Goal: Transaction & Acquisition: Purchase product/service

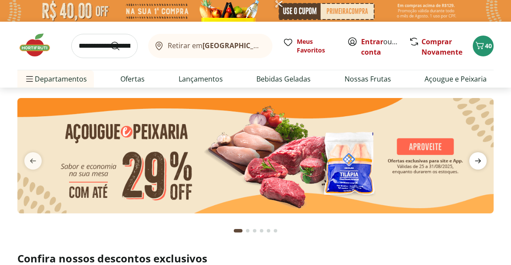
click at [476, 163] on icon "next" at bounding box center [478, 161] width 10 height 10
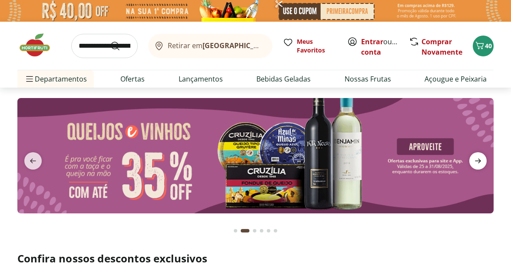
click at [476, 163] on icon "next" at bounding box center [478, 161] width 10 height 10
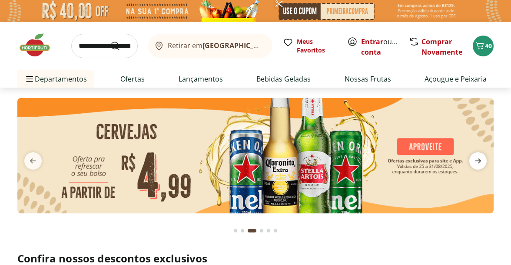
click at [476, 163] on icon "next" at bounding box center [478, 161] width 10 height 10
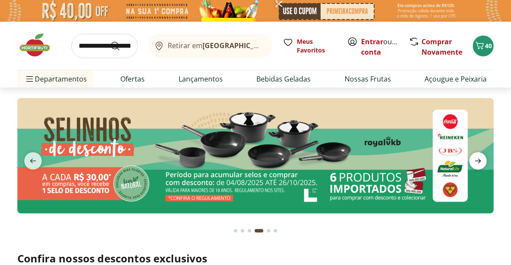
click at [476, 163] on icon "next" at bounding box center [478, 161] width 10 height 10
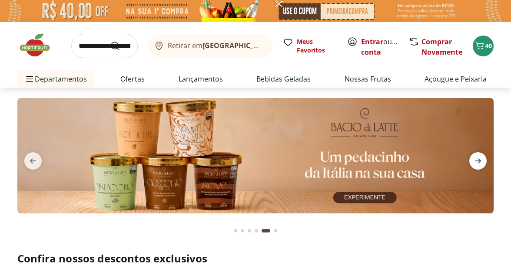
click at [476, 163] on icon "next" at bounding box center [478, 161] width 10 height 10
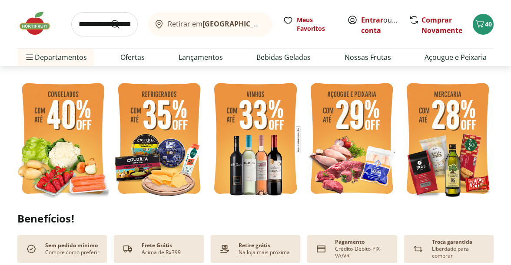
scroll to position [199, 0]
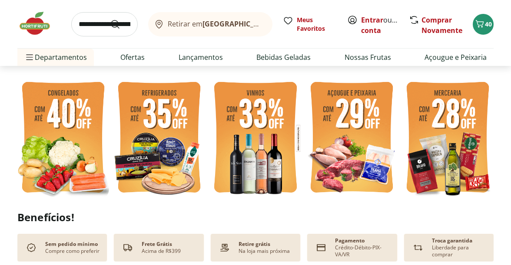
click at [259, 115] on img at bounding box center [255, 138] width 92 height 123
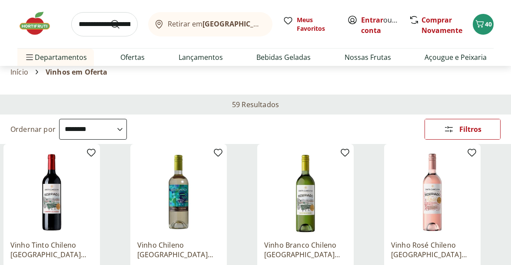
scroll to position [28, 0]
click at [467, 130] on span "Filtros" at bounding box center [470, 129] width 22 height 7
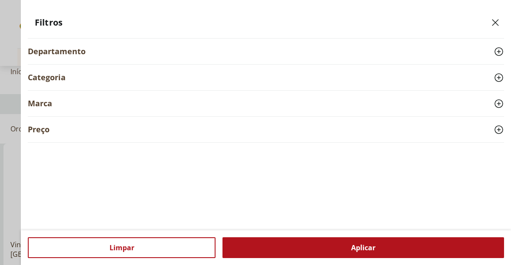
click at [80, 75] on div "Categoria" at bounding box center [266, 78] width 476 height 26
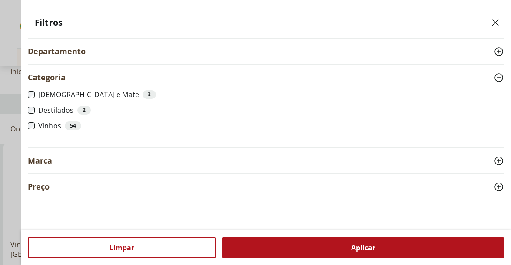
scroll to position [10, 0]
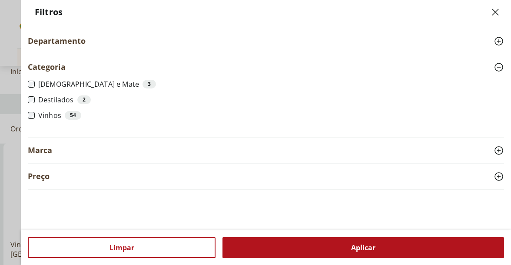
click at [351, 250] on span "Aplicar" at bounding box center [363, 248] width 24 height 7
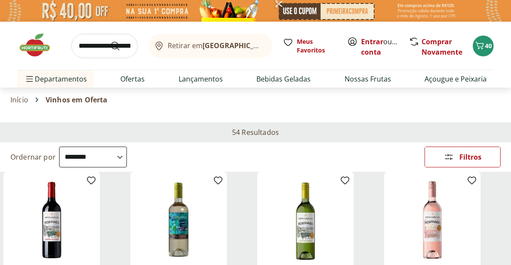
click at [127, 158] on select "**********" at bounding box center [93, 157] width 68 height 21
click at [59, 147] on select "**********" at bounding box center [93, 157] width 68 height 21
click at [459, 161] on div "Filtros" at bounding box center [462, 157] width 75 height 20
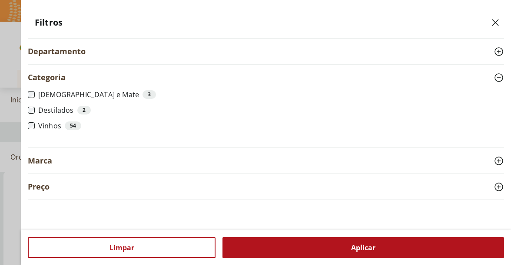
scroll to position [10, 0]
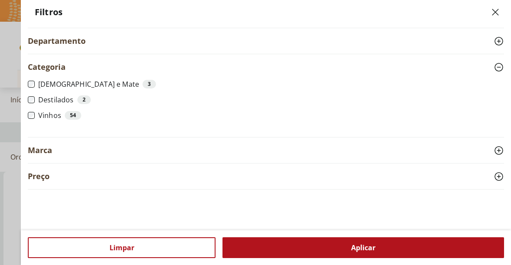
click at [461, 150] on div "Marca" at bounding box center [266, 151] width 476 height 26
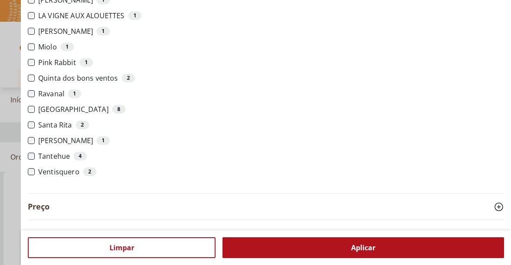
scroll to position [349, 0]
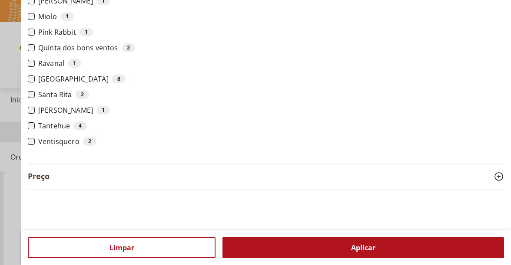
click at [157, 185] on div "Preço" at bounding box center [266, 177] width 476 height 26
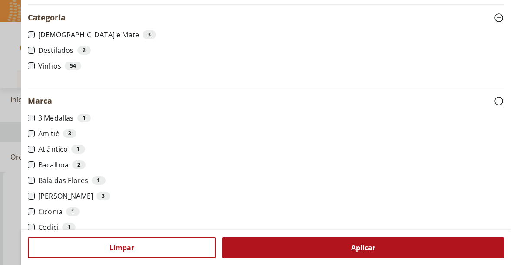
scroll to position [0, 0]
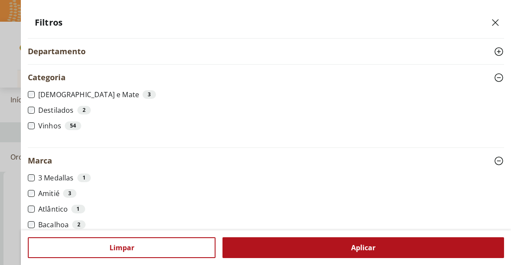
click at [155, 53] on div "Departamento" at bounding box center [266, 52] width 476 height 26
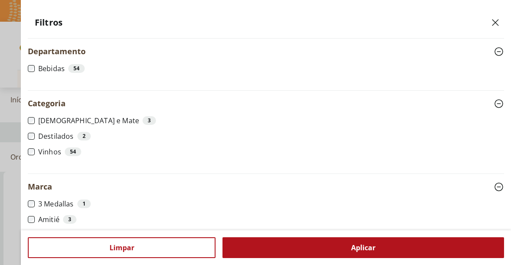
click at [143, 27] on header "Filtros" at bounding box center [266, 23] width 476 height 32
click at [495, 24] on icon "Close" at bounding box center [495, 22] width 10 height 10
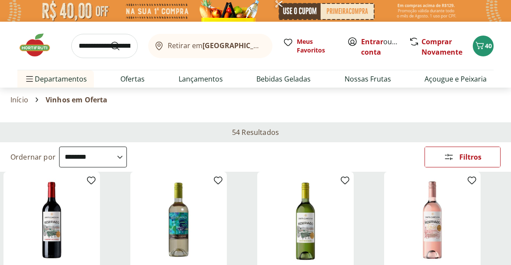
click at [127, 157] on select "**********" at bounding box center [93, 157] width 68 height 21
click at [59, 147] on select "**********" at bounding box center [93, 157] width 68 height 21
select select "**********"
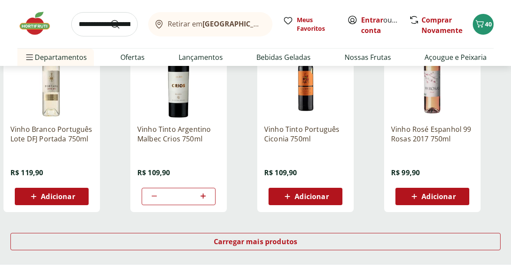
scroll to position [520, 0]
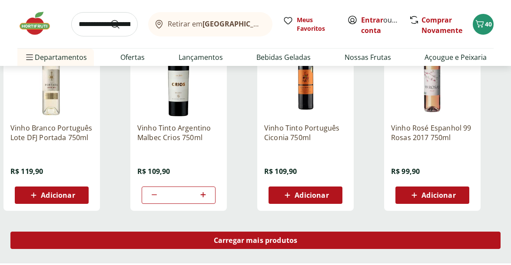
click at [284, 243] on span "Carregar mais produtos" at bounding box center [256, 240] width 84 height 7
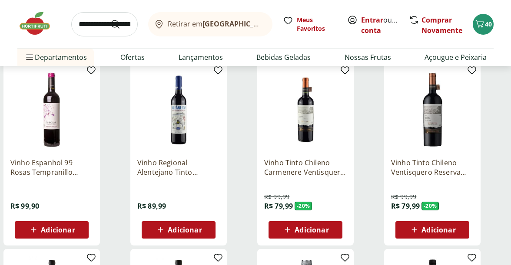
scroll to position [674, 0]
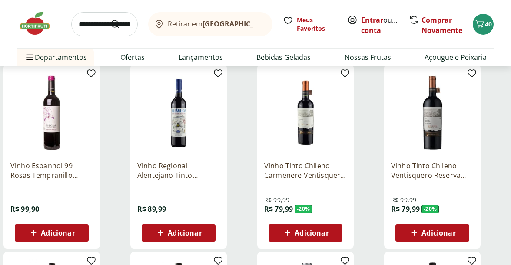
click at [176, 137] on img at bounding box center [178, 113] width 83 height 83
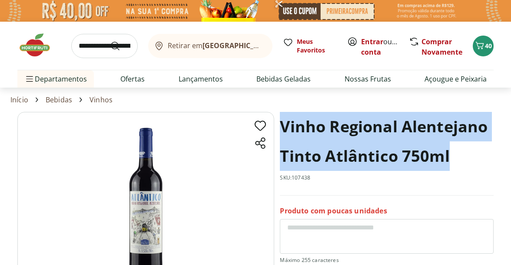
drag, startPoint x: 282, startPoint y: 125, endPoint x: 478, endPoint y: 160, distance: 199.2
click at [478, 160] on h1 "Vinho Regional Alentejano Tinto Atlântico 750ml" at bounding box center [387, 141] width 214 height 59
copy h1 "Vinho Regional Alentejano Tinto Atlântico 750ml"
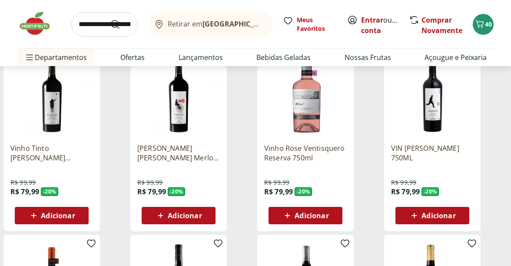
scroll to position [877, 0]
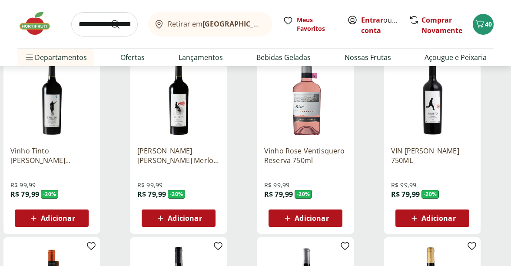
click at [182, 109] on img at bounding box center [178, 97] width 83 height 83
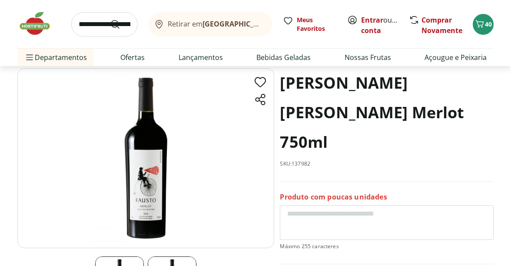
scroll to position [45, 0]
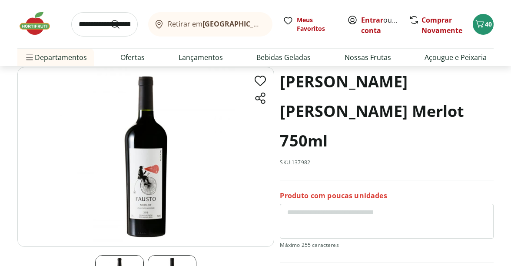
click at [166, 192] on img at bounding box center [145, 157] width 257 height 180
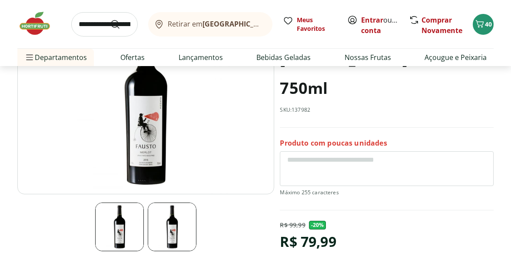
scroll to position [98, 0]
click at [111, 225] on img at bounding box center [119, 226] width 49 height 49
click at [142, 175] on img at bounding box center [145, 104] width 257 height 180
click at [177, 223] on img at bounding box center [172, 226] width 49 height 49
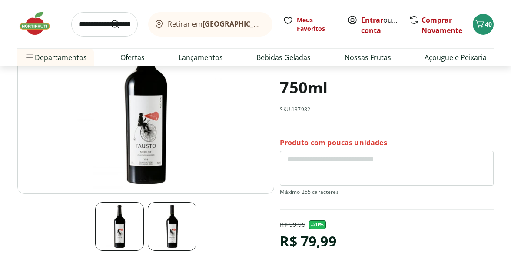
click at [177, 223] on img at bounding box center [172, 226] width 49 height 49
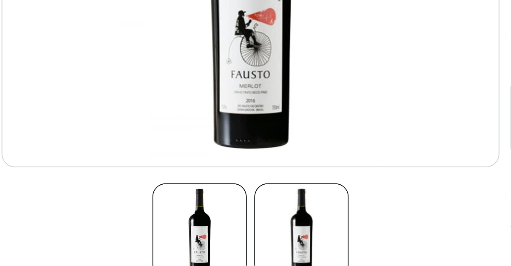
click at [109, 199] on div at bounding box center [145, 132] width 257 height 237
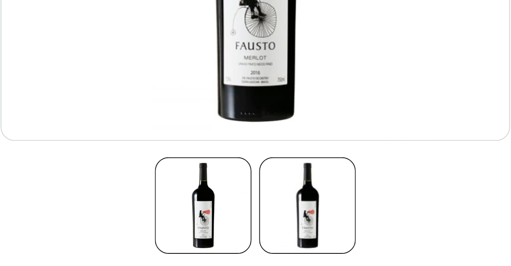
scroll to position [114, 0]
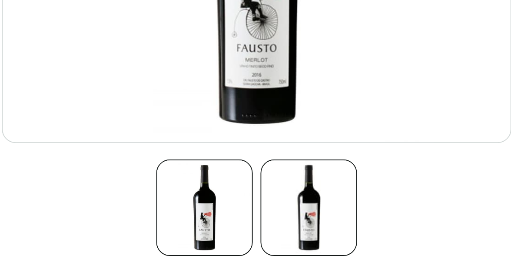
click at [152, 148] on img at bounding box center [145, 88] width 257 height 180
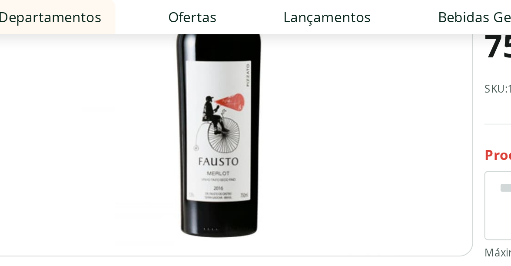
click at [243, 54] on ul "Departamentos Nossa Marca Nossa Marca Ver tudo do departamento Açougue & Peixar…" at bounding box center [255, 57] width 476 height 17
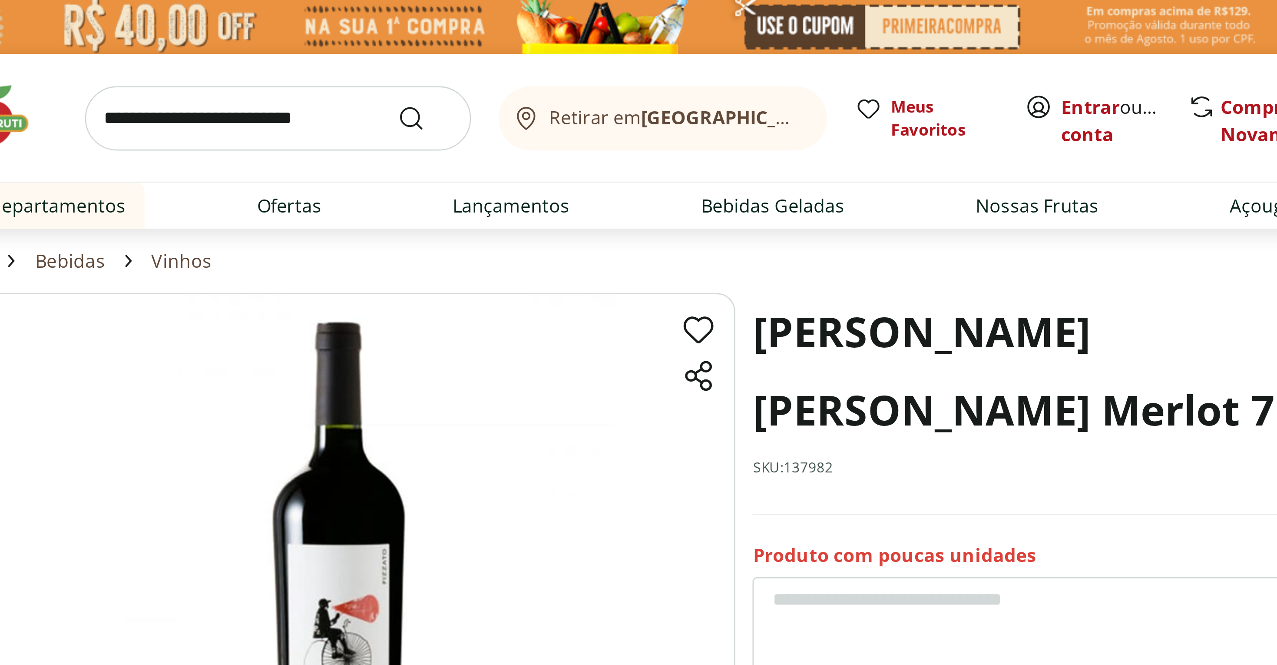
scroll to position [0, 0]
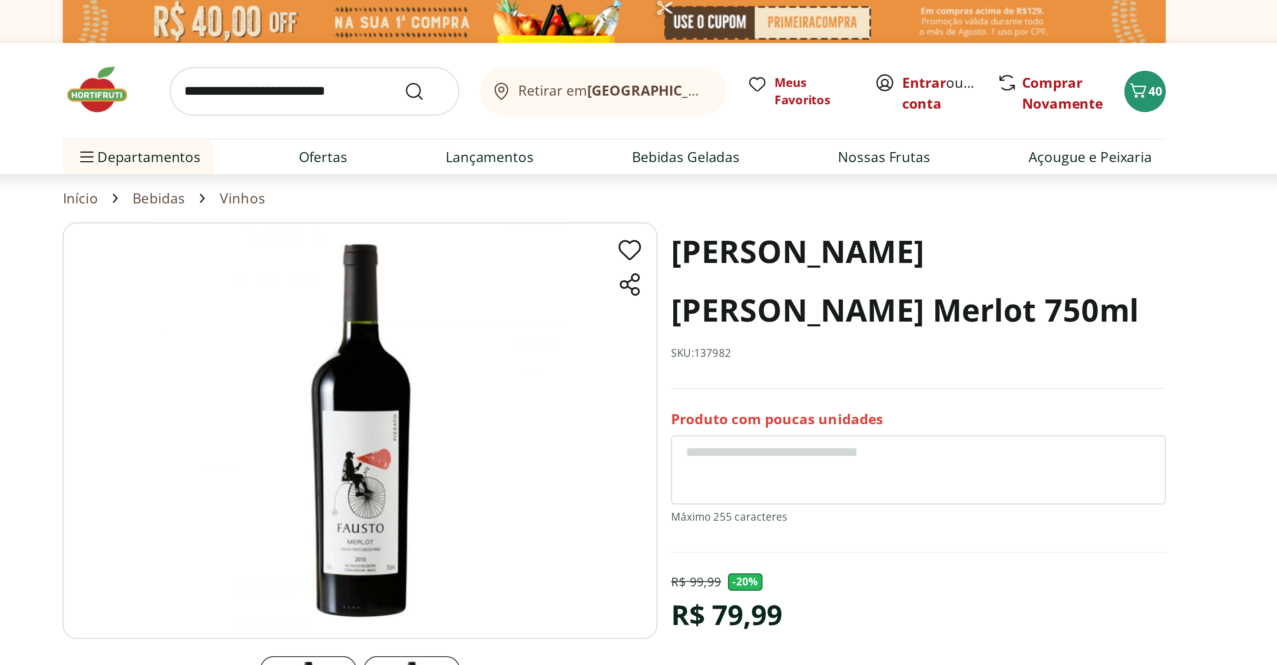
click at [450, 100] on link "Vinhos" at bounding box center [451, 100] width 23 height 8
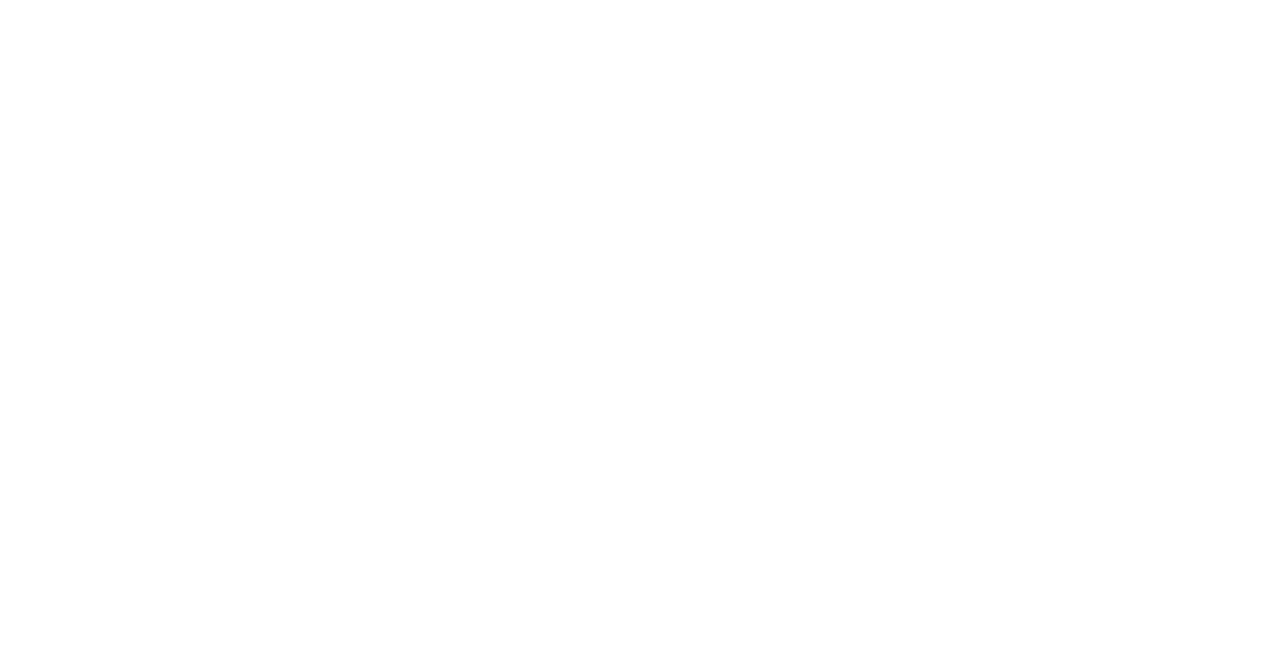
select select "**********"
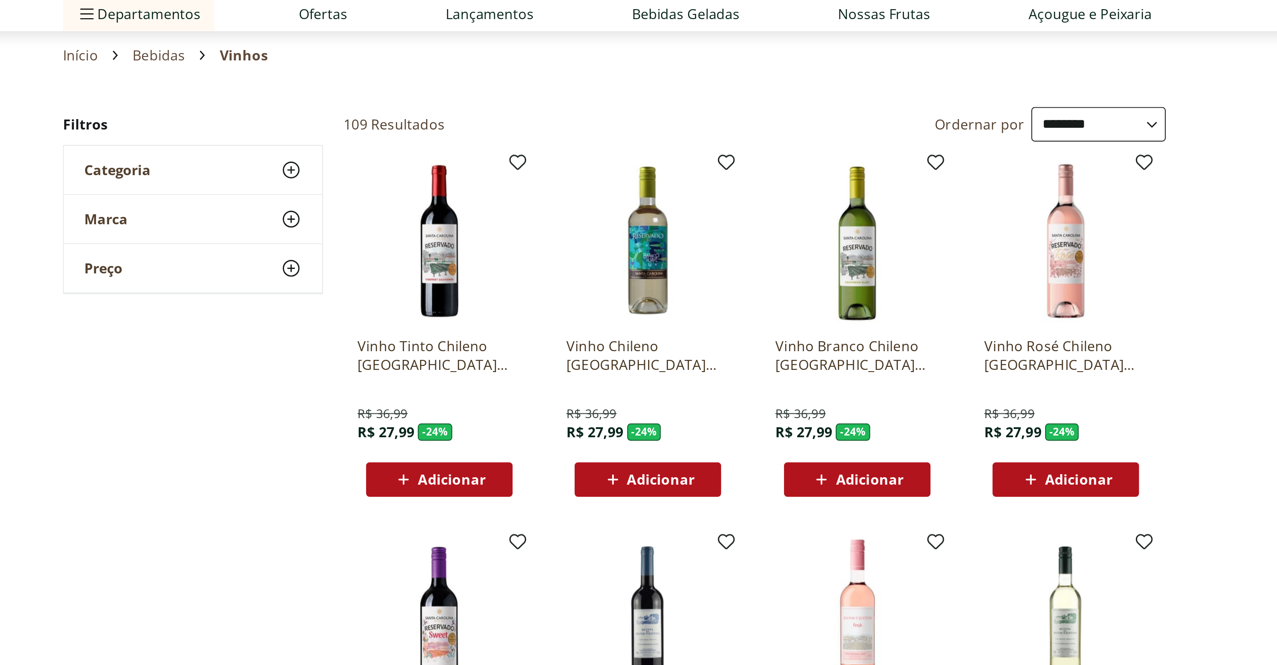
click at [409, 156] on div "Categoria" at bounding box center [426, 158] width 130 height 24
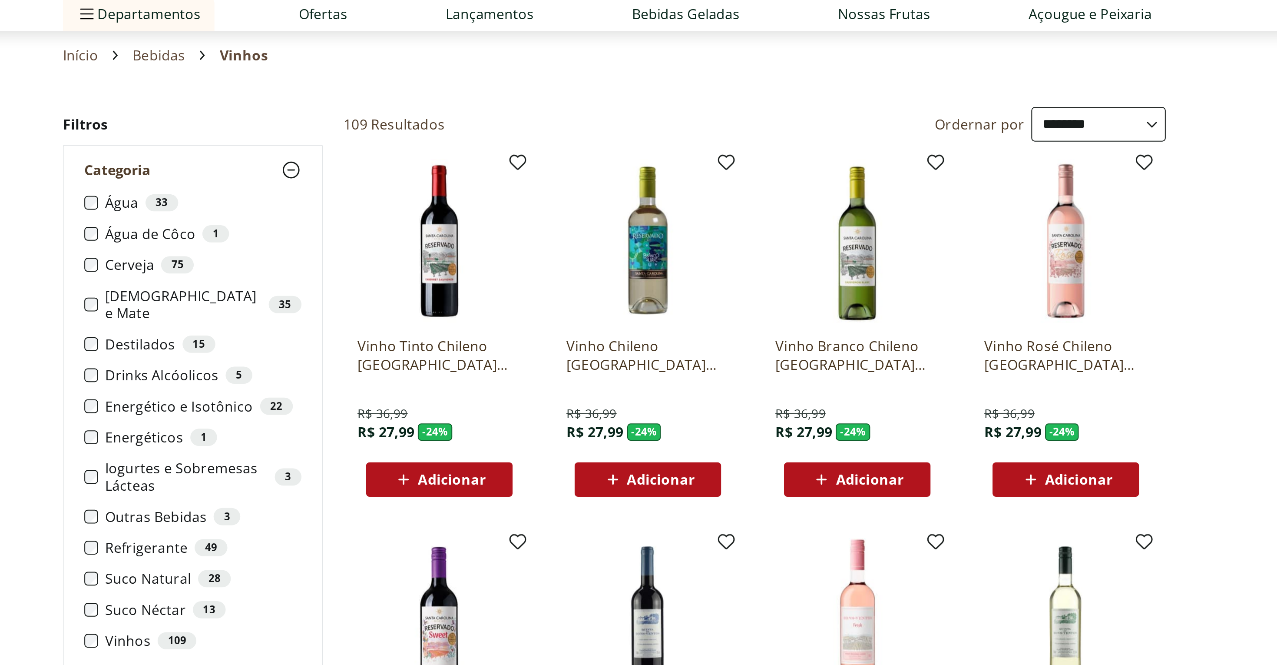
click at [432, 129] on h2 "Filtros" at bounding box center [426, 134] width 131 height 17
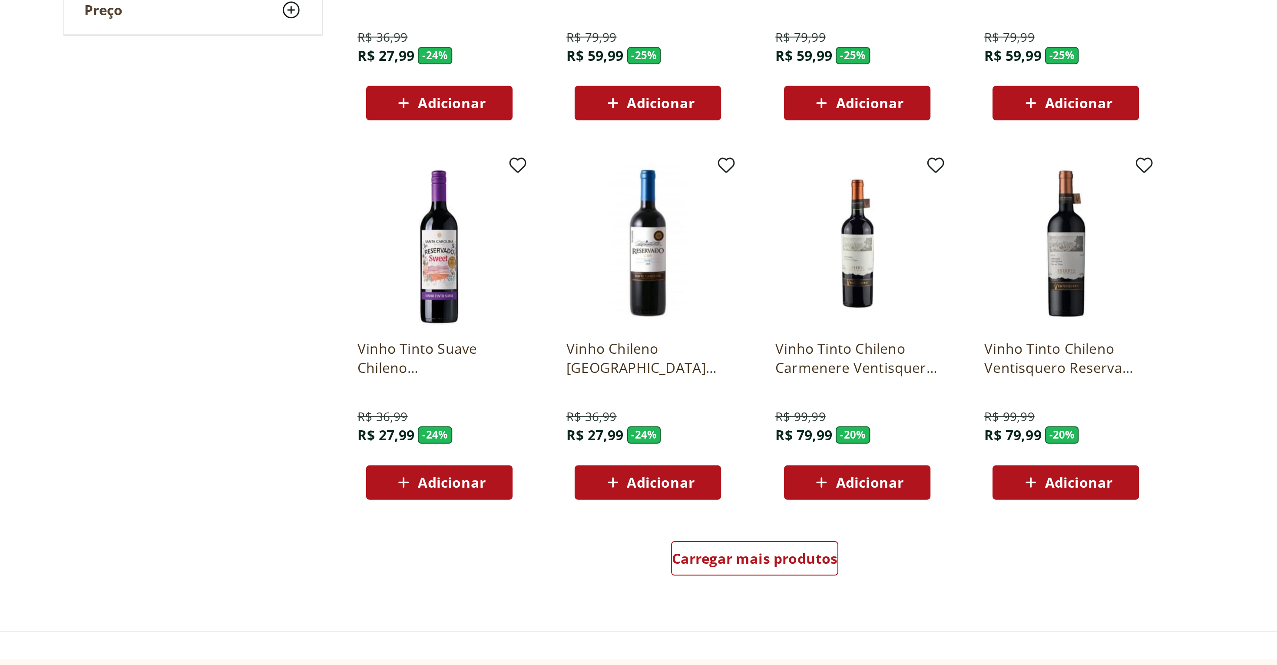
scroll to position [123, 0]
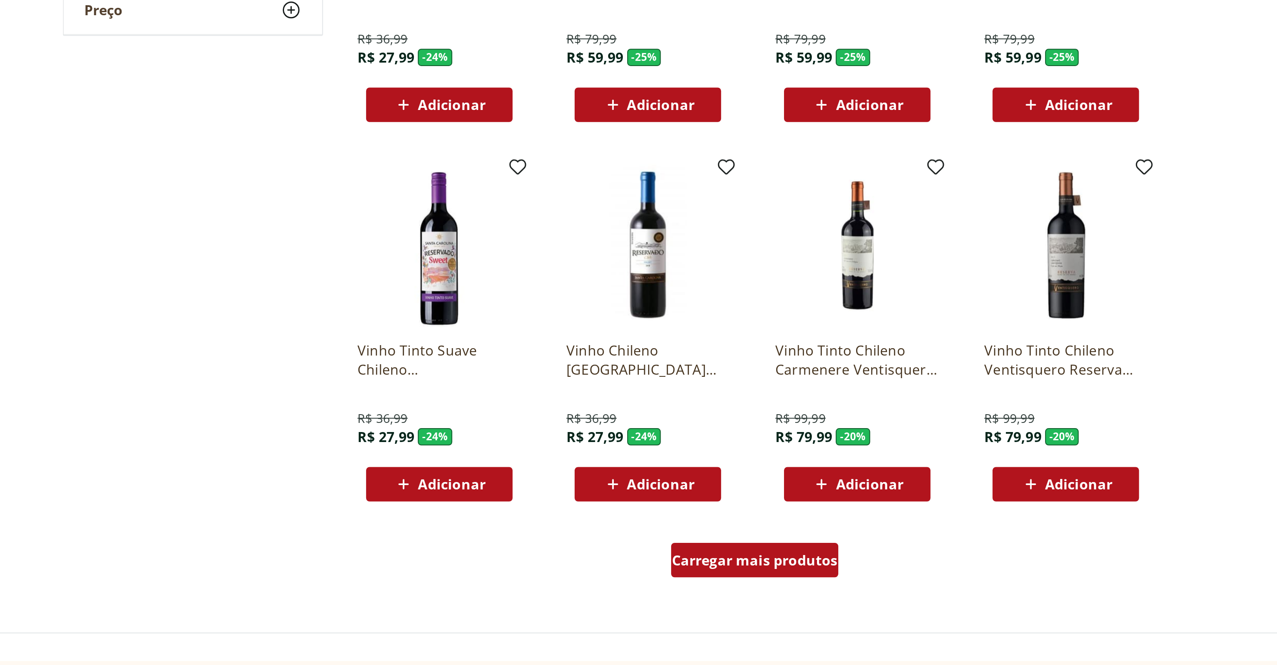
click at [510, 265] on span "Carregar mais produtos" at bounding box center [710, 611] width 84 height 7
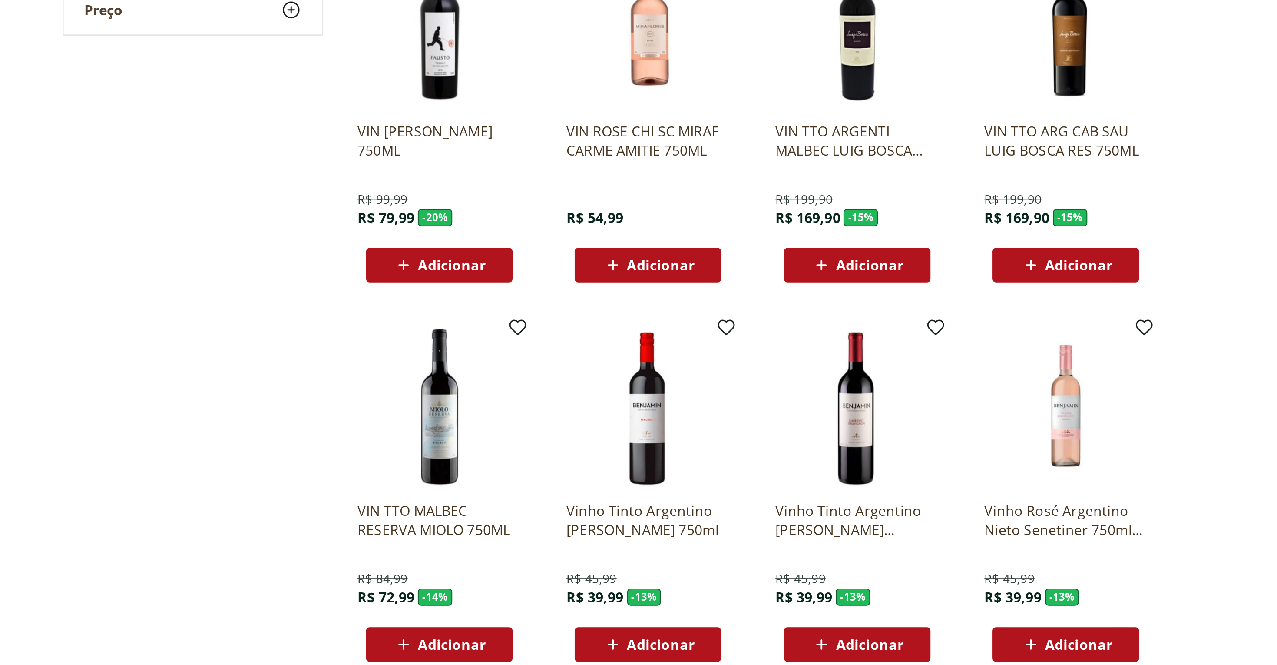
scroll to position [608, 0]
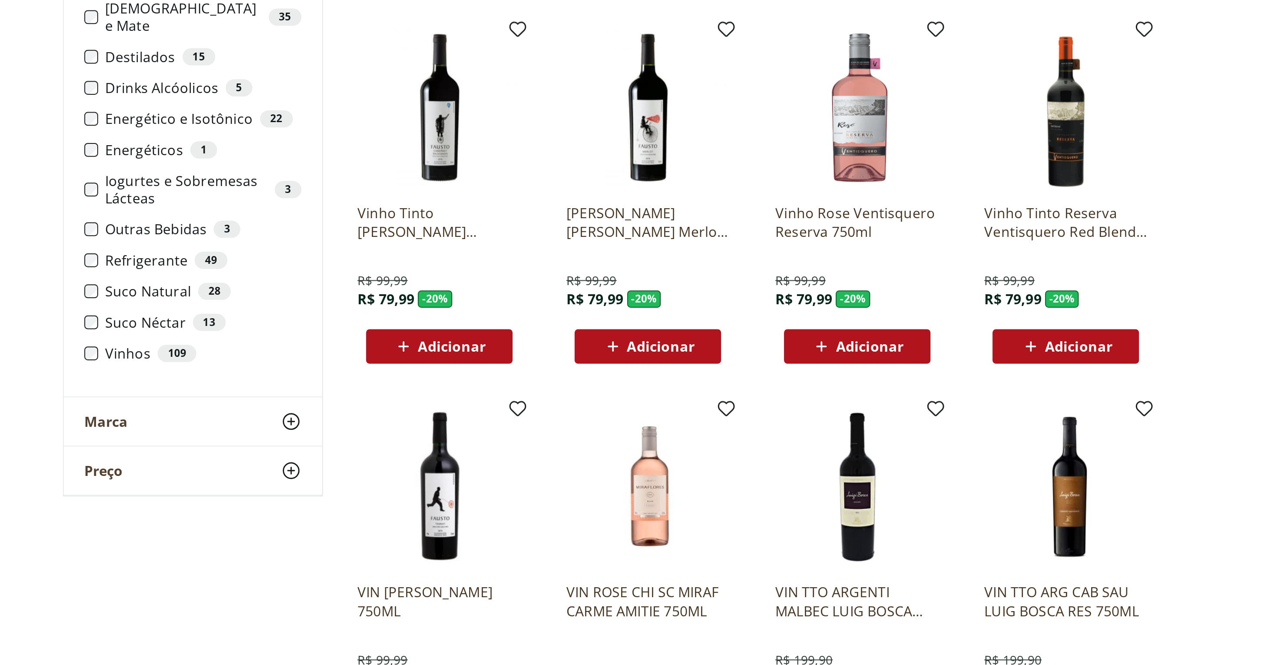
click at [510, 216] on p "Vinho Tinto Fausto De Pizzato Merlot 750ml" at bounding box center [655, 209] width 83 height 19
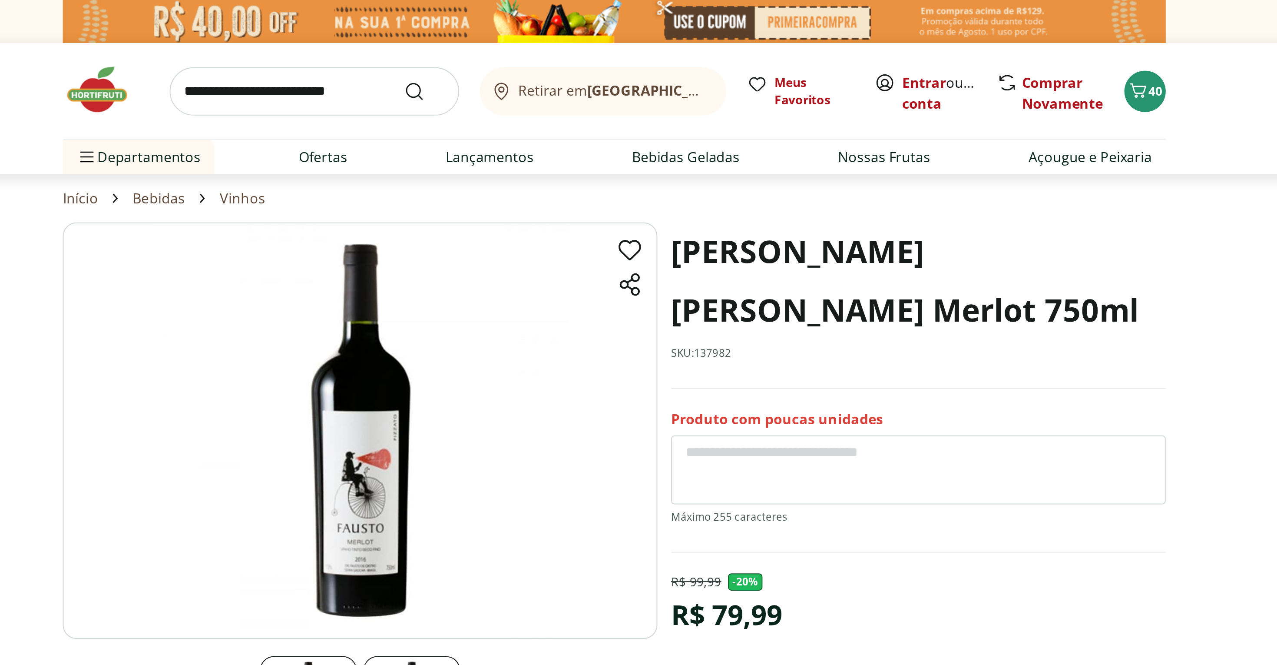
drag, startPoint x: 667, startPoint y: 125, endPoint x: 776, endPoint y: 159, distance: 114.2
click at [510, 159] on h1 "Vinho Tinto Fausto De Pizzato Merlot 750ml" at bounding box center [791, 141] width 249 height 59
copy h1 "Vinho Tinto Fausto De Pizzato Merlot 750ml"
click at [385, 49] on img at bounding box center [382, 45] width 43 height 26
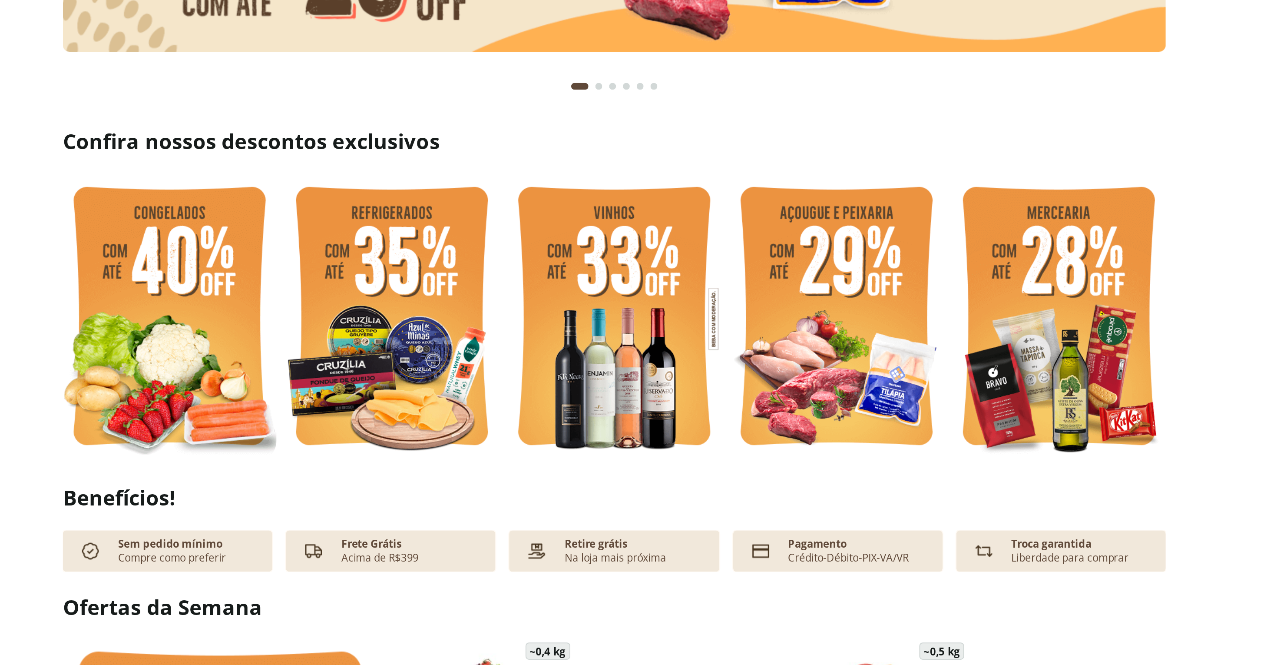
click at [418, 265] on img at bounding box center [415, 367] width 108 height 144
select select "**********"
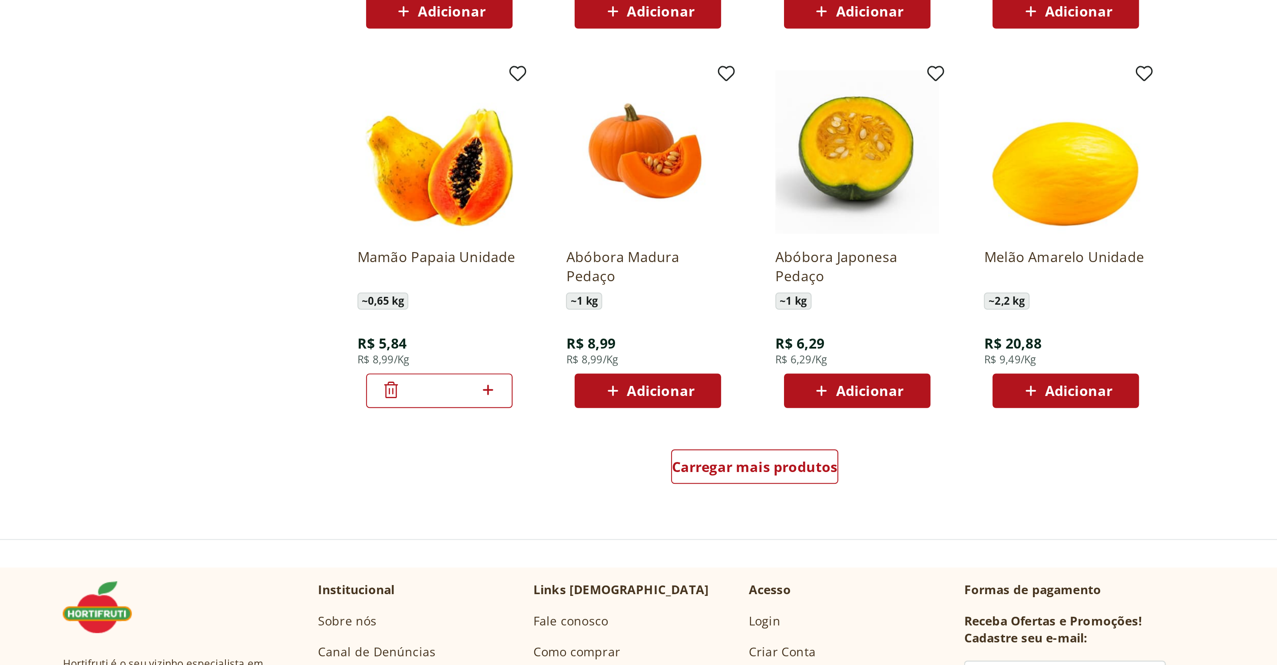
scroll to position [171, 0]
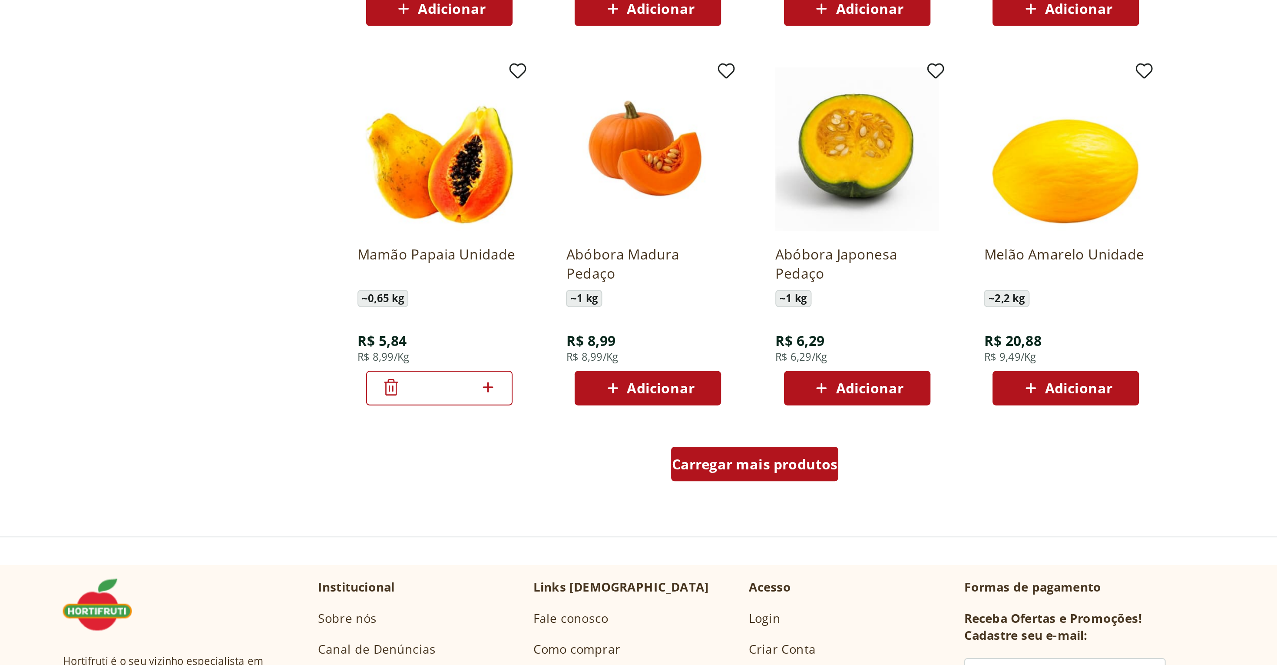
click at [510, 265] on span "Carregar mais produtos" at bounding box center [710, 563] width 84 height 7
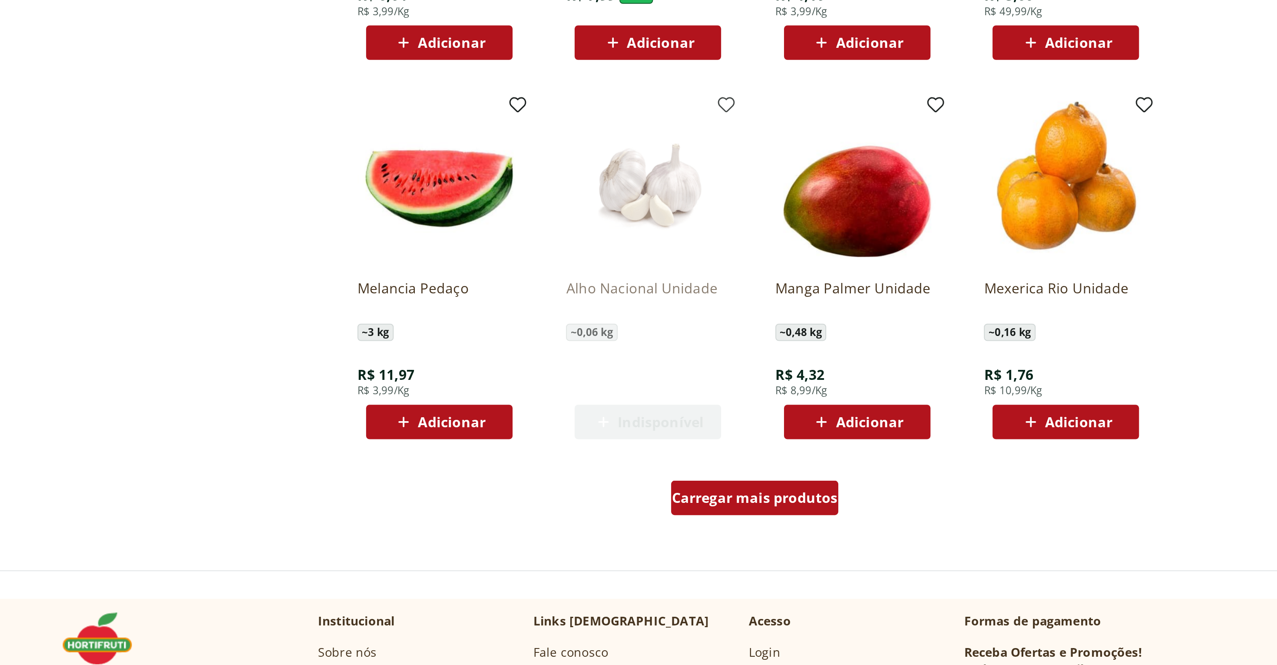
scroll to position [756, 0]
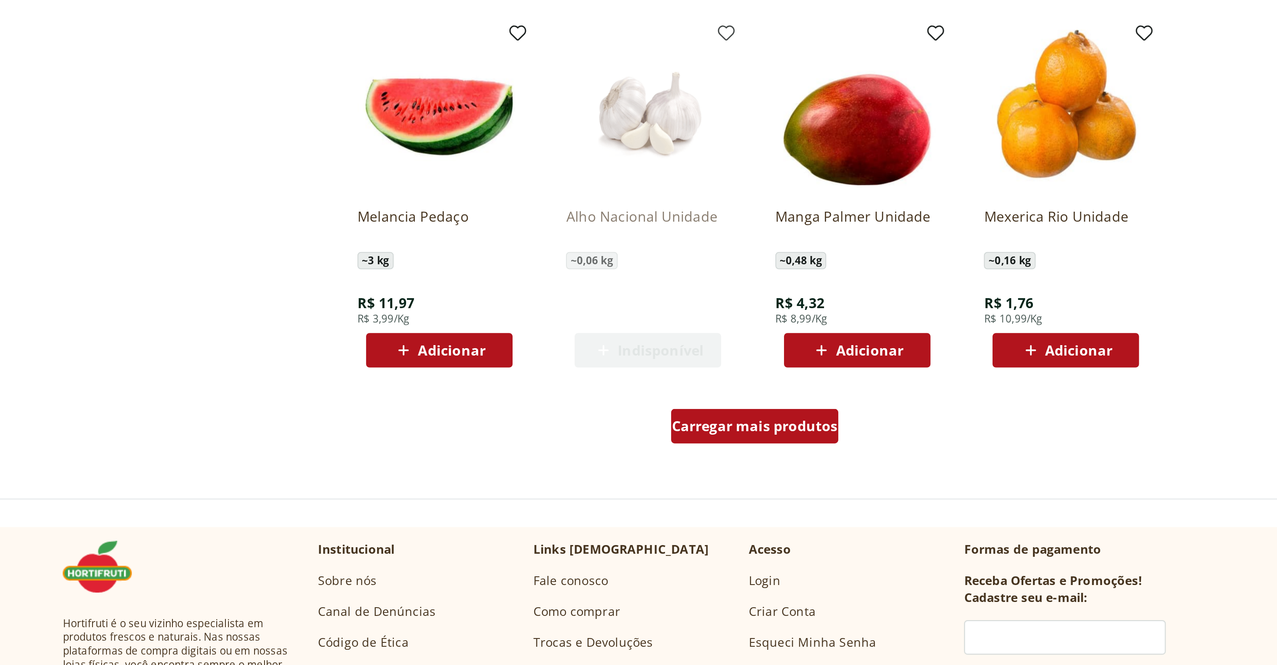
click at [510, 265] on span "Carregar mais produtos" at bounding box center [710, 544] width 84 height 7
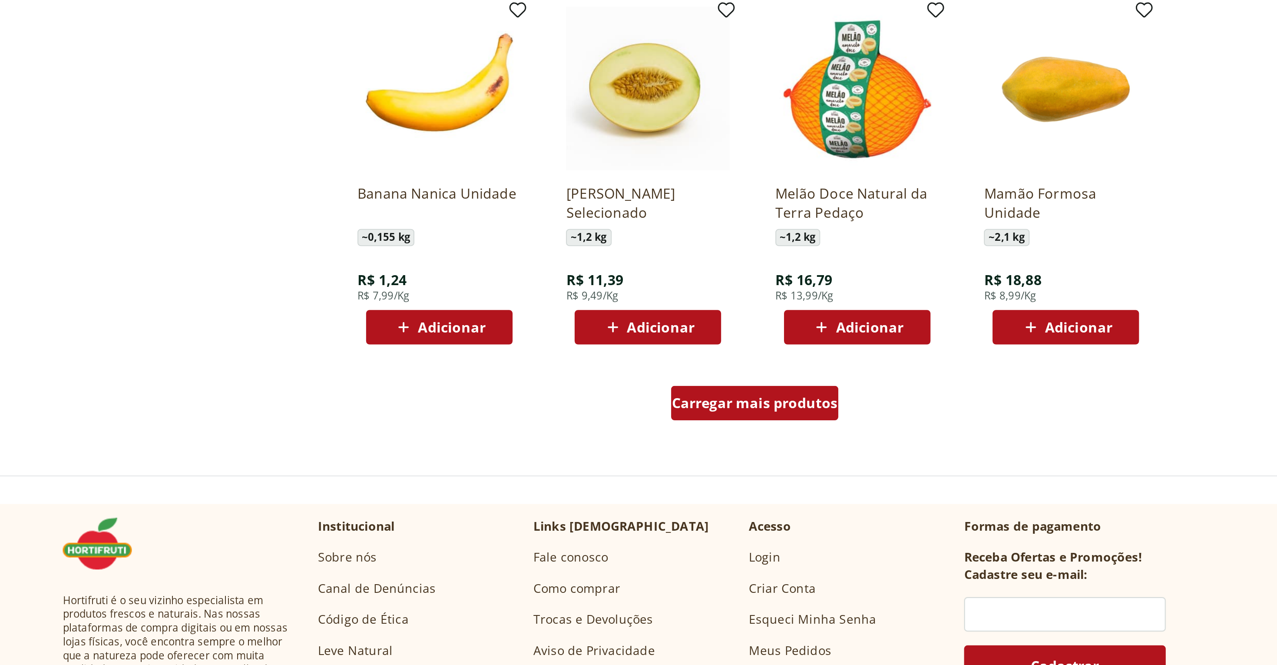
scroll to position [1336, 0]
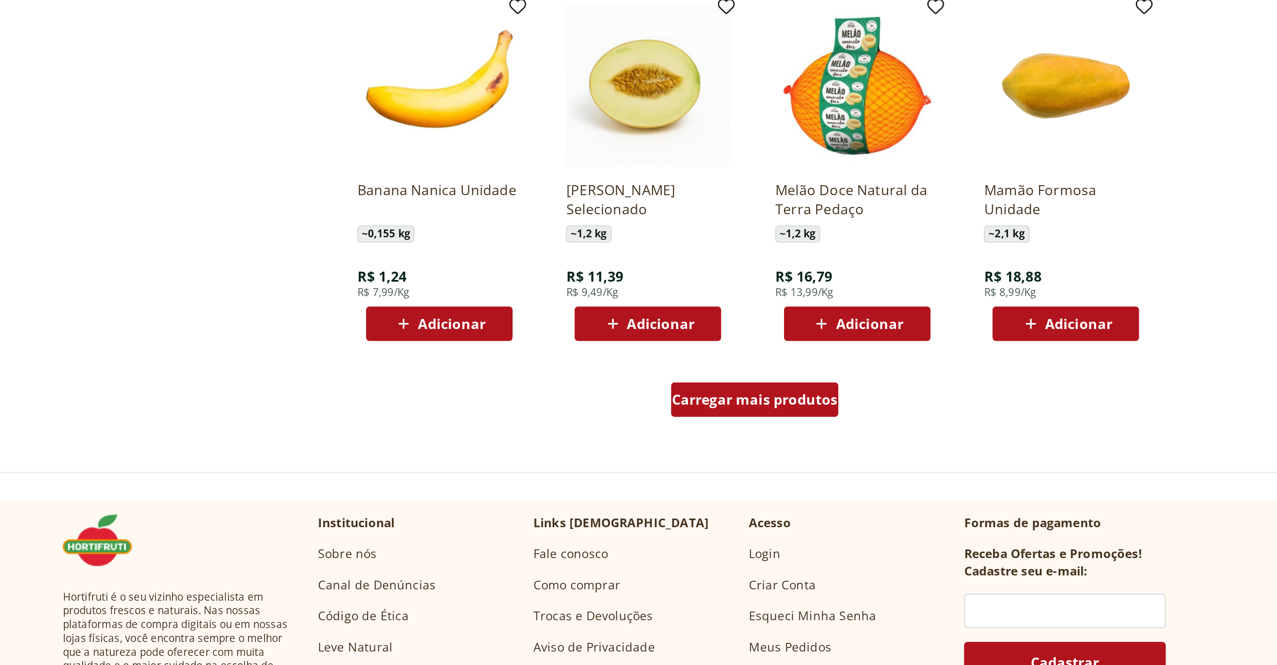
click at [510, 265] on span "Carregar mais produtos" at bounding box center [710, 530] width 84 height 7
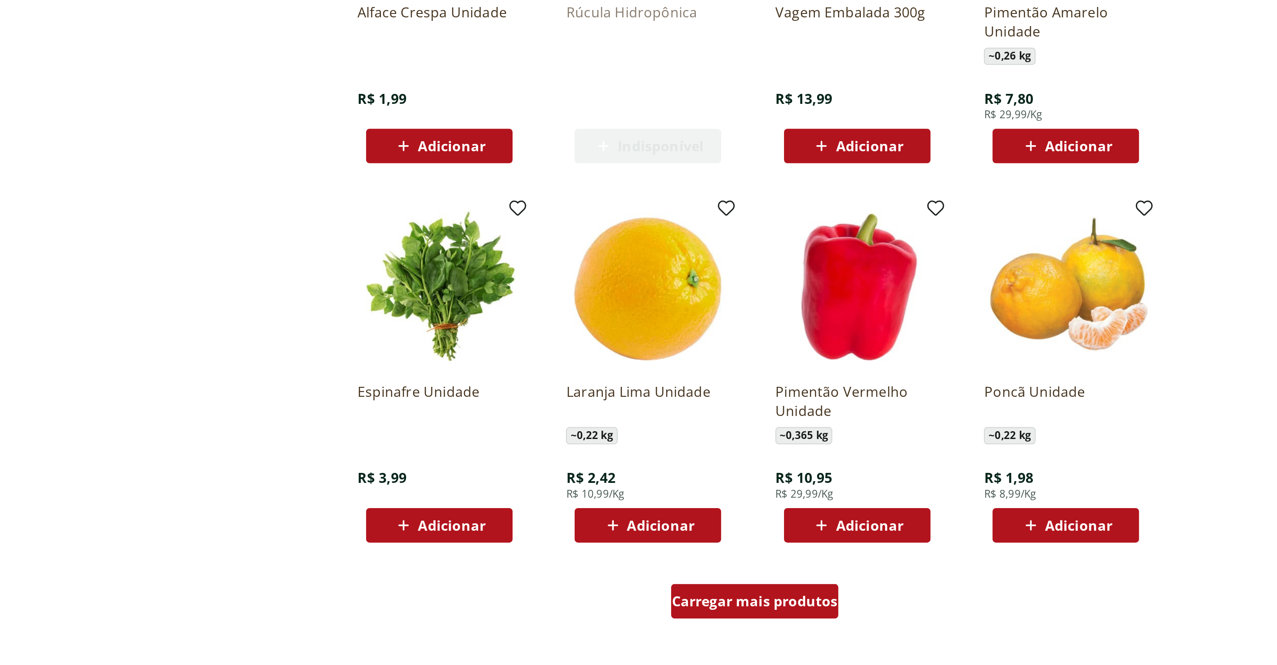
scroll to position [1804, 0]
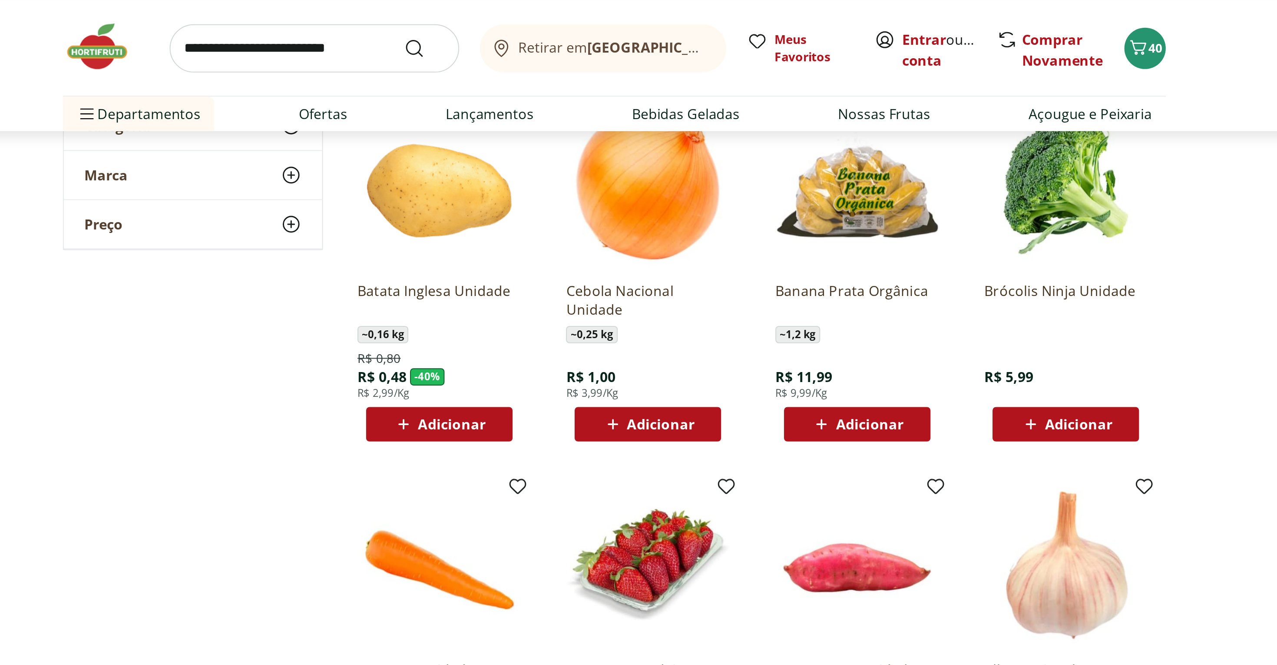
scroll to position [312, 0]
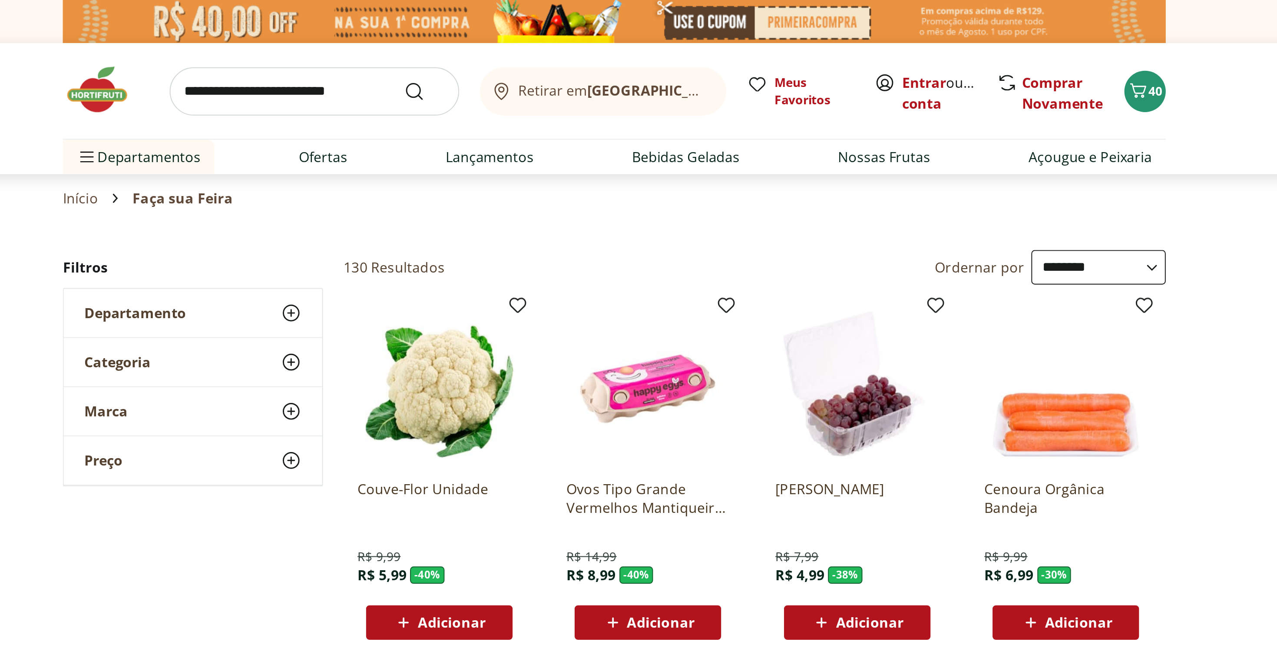
click at [375, 50] on img at bounding box center [382, 45] width 43 height 26
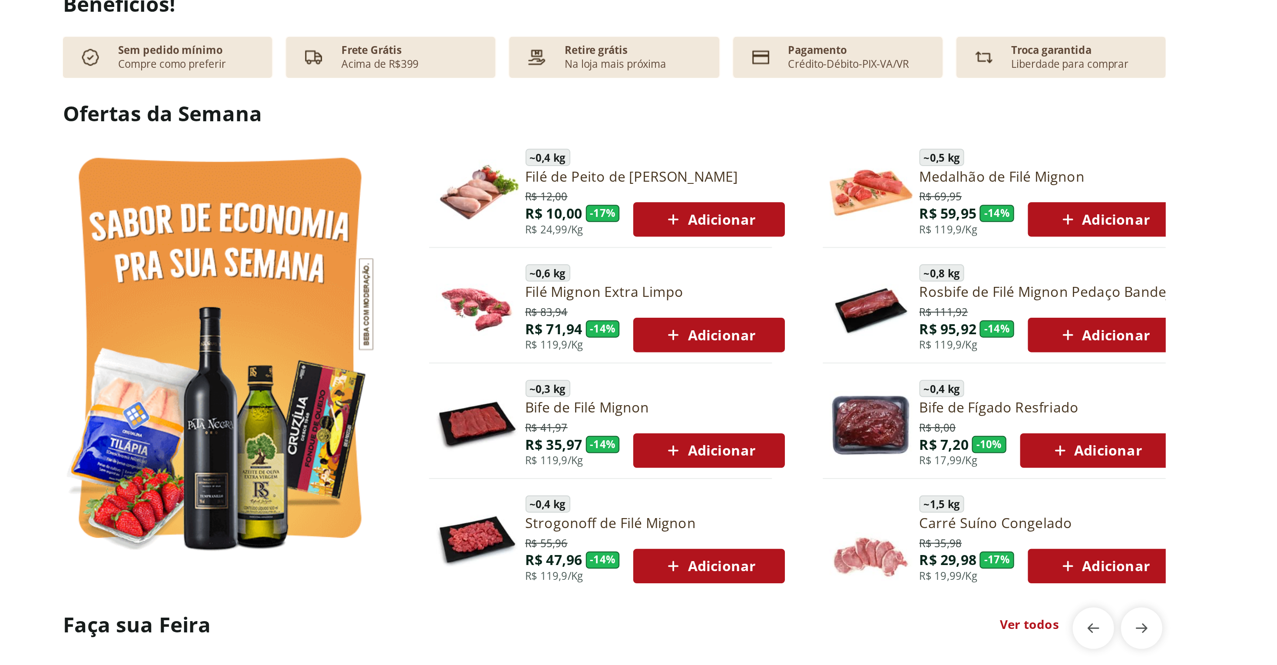
scroll to position [129, 0]
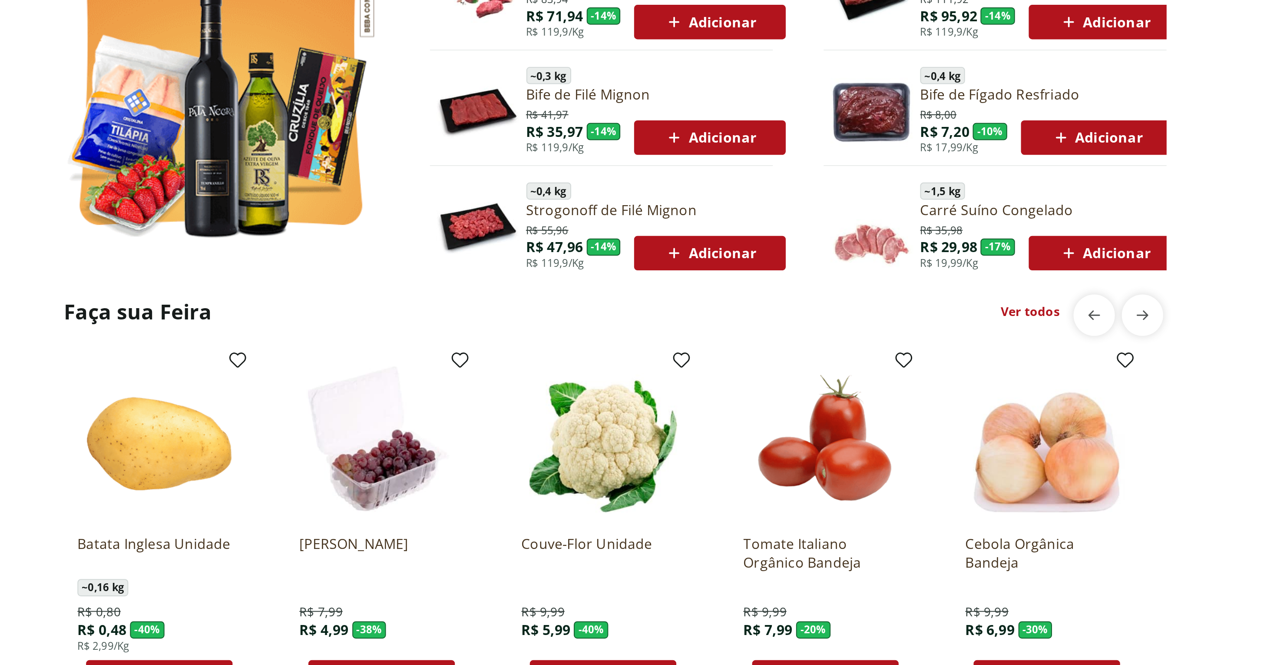
scroll to position [290, 0]
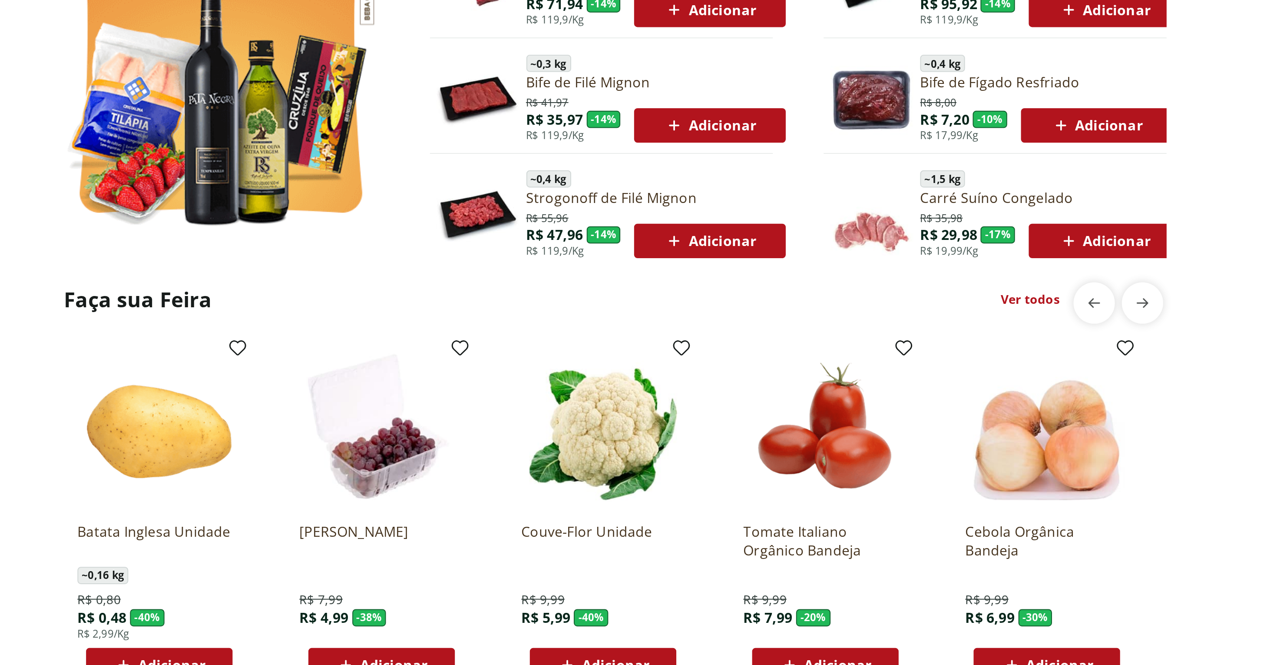
click at [841, 480] on link "Ver todos" at bounding box center [848, 480] width 30 height 9
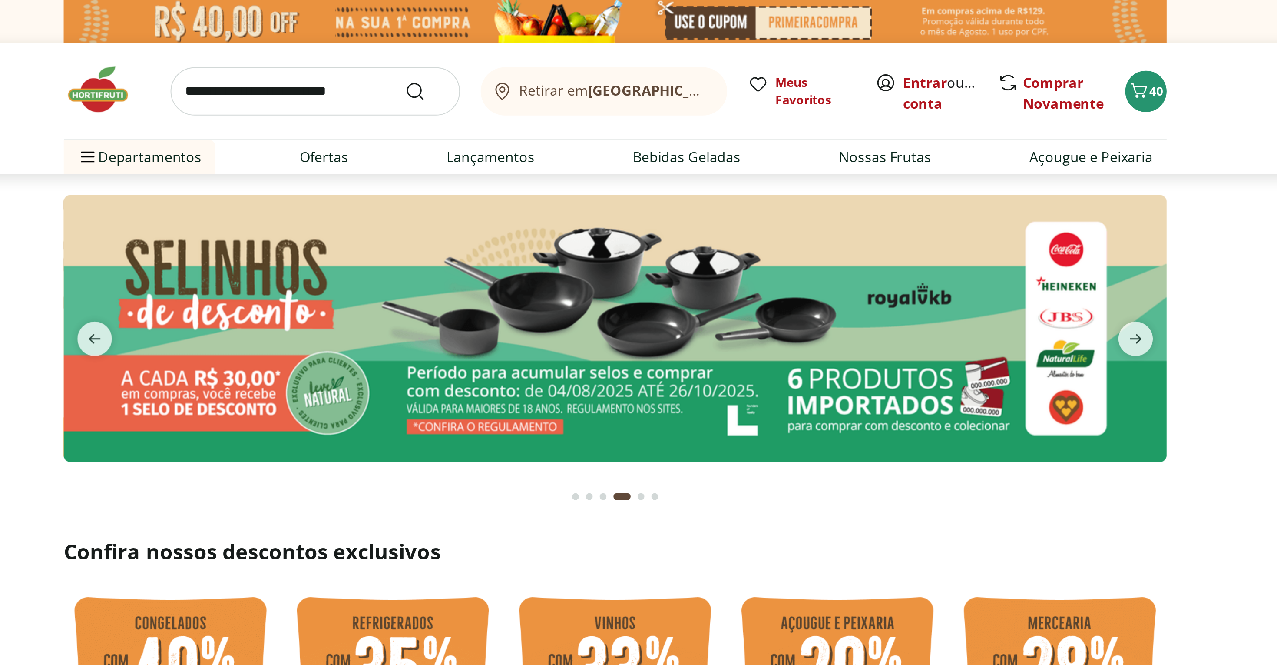
select select "**********"
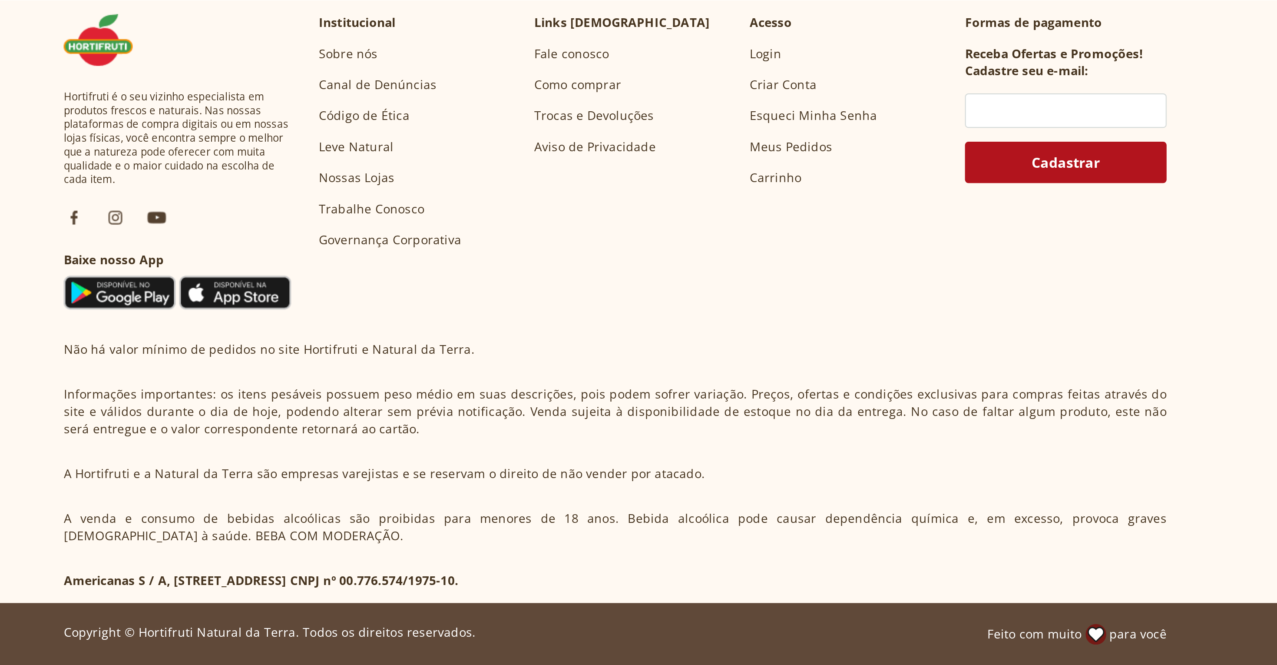
scroll to position [455, 0]
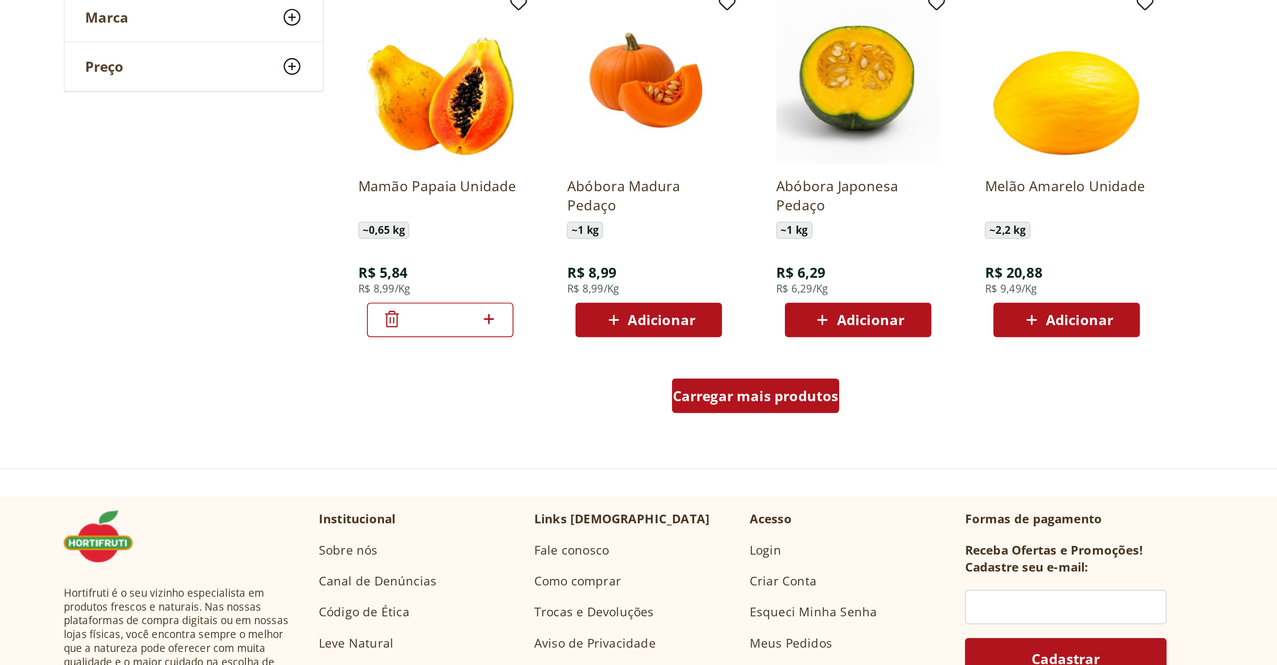
click at [732, 276] on span "Carregar mais produtos" at bounding box center [710, 278] width 84 height 7
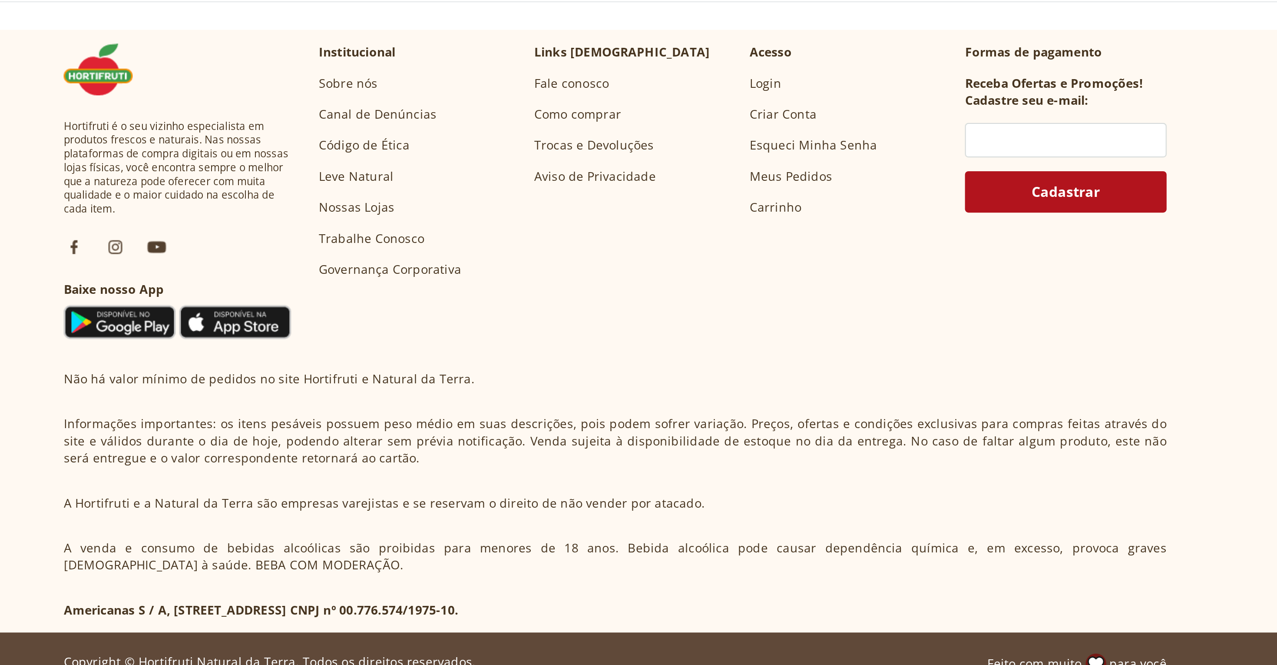
scroll to position [1010, 0]
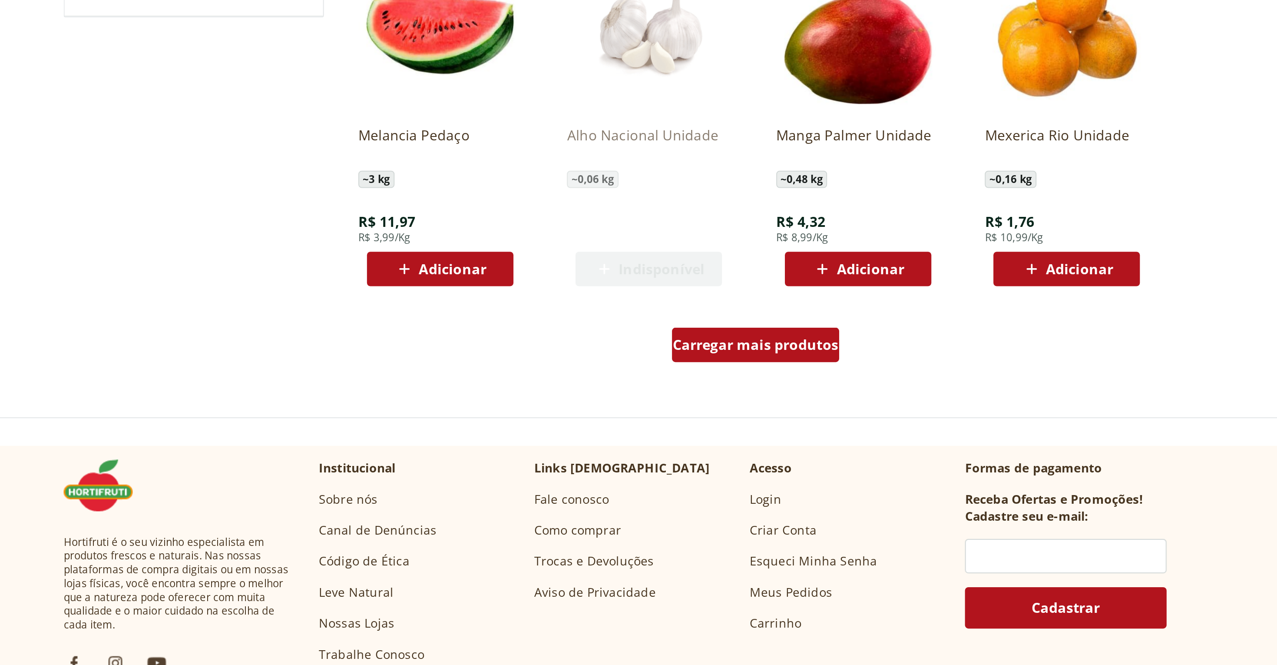
click at [720, 294] on span "Carregar mais produtos" at bounding box center [710, 291] width 84 height 7
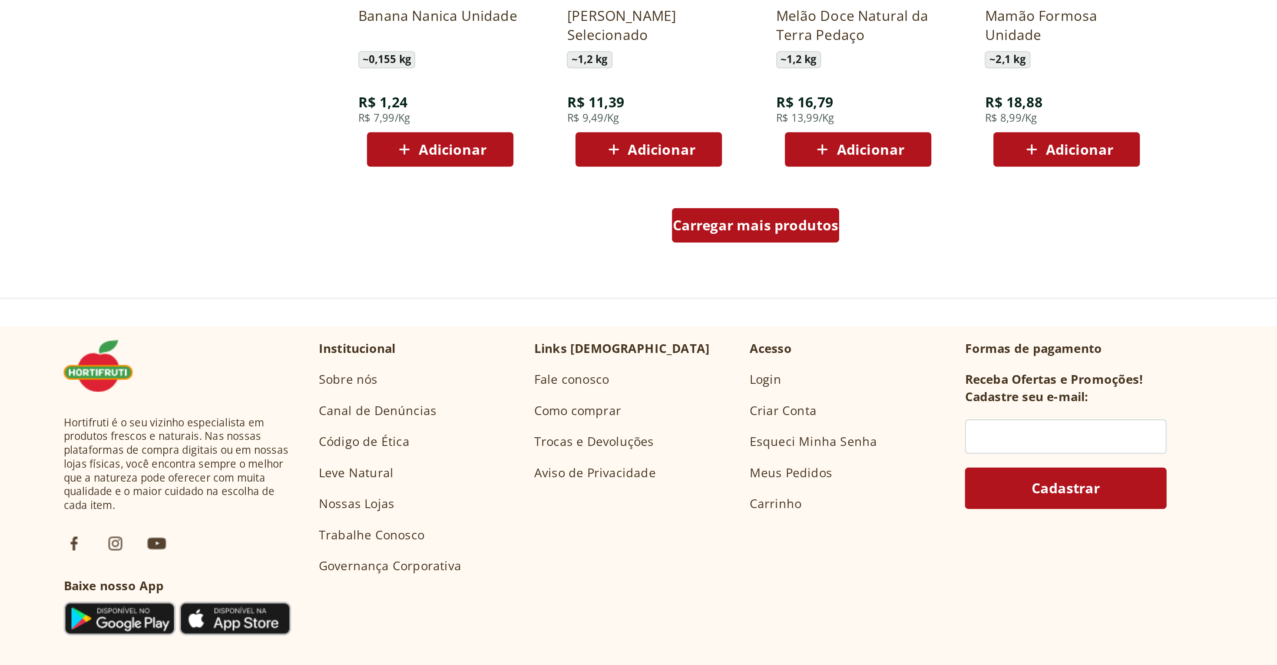
scroll to position [1426, 0]
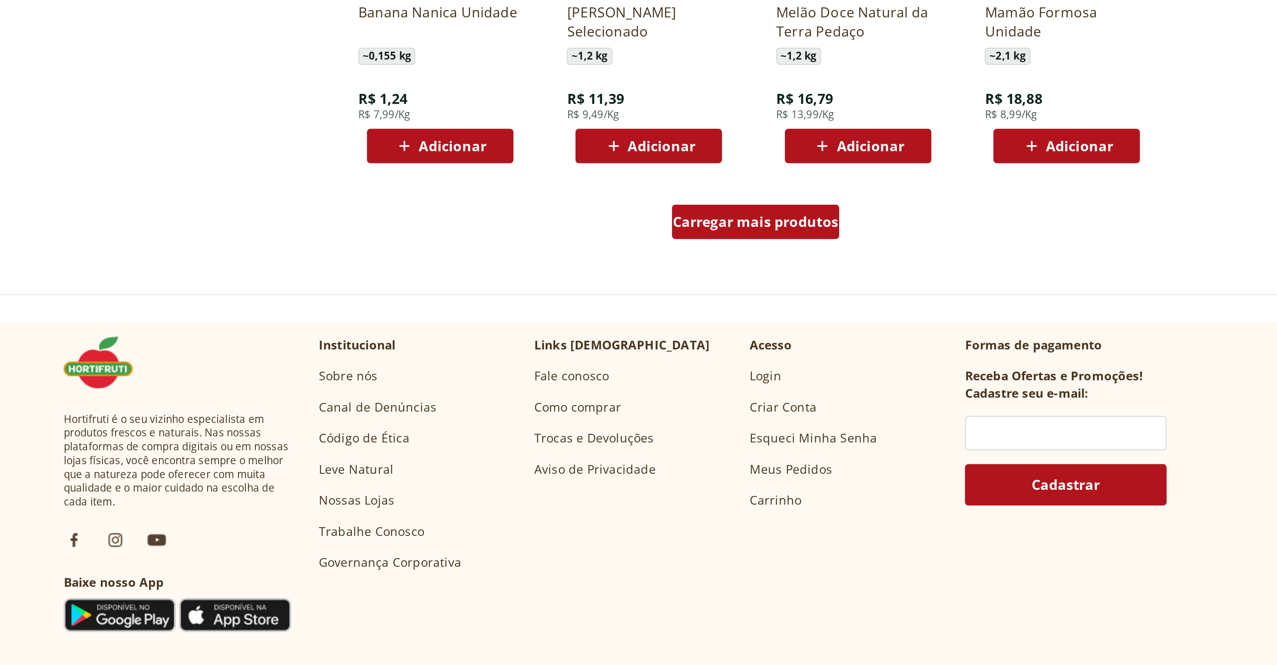
click at [707, 444] on span "Carregar mais produtos" at bounding box center [710, 441] width 84 height 7
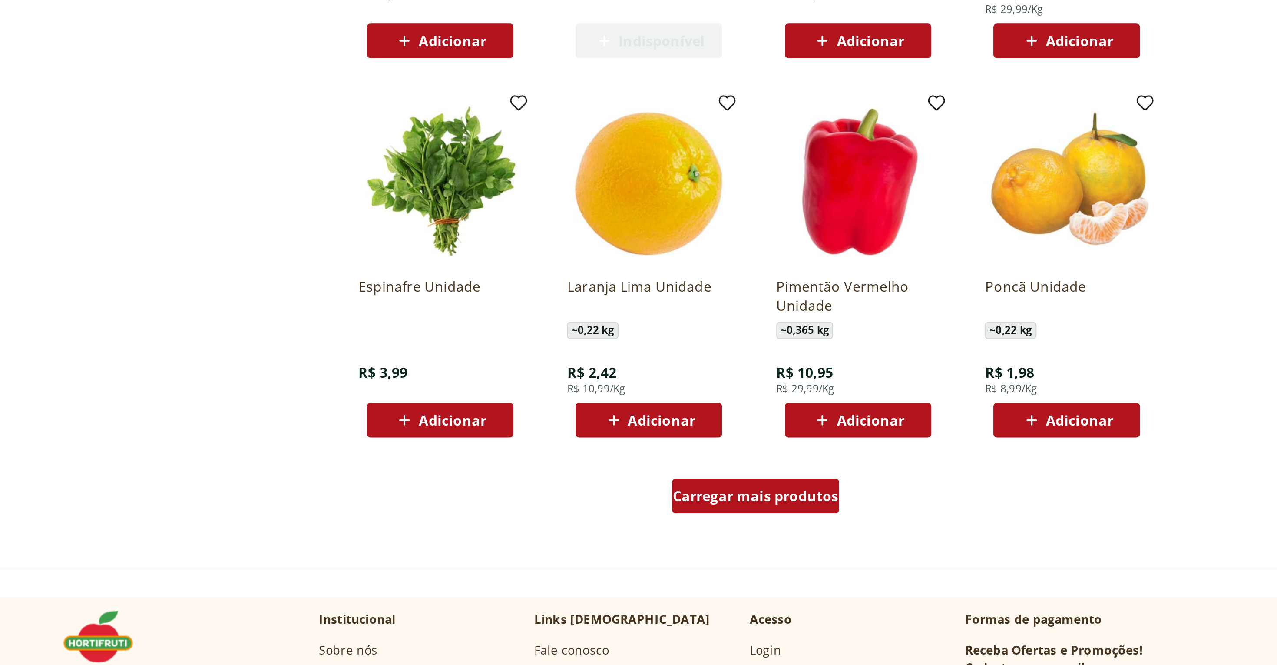
scroll to position [1861, 0]
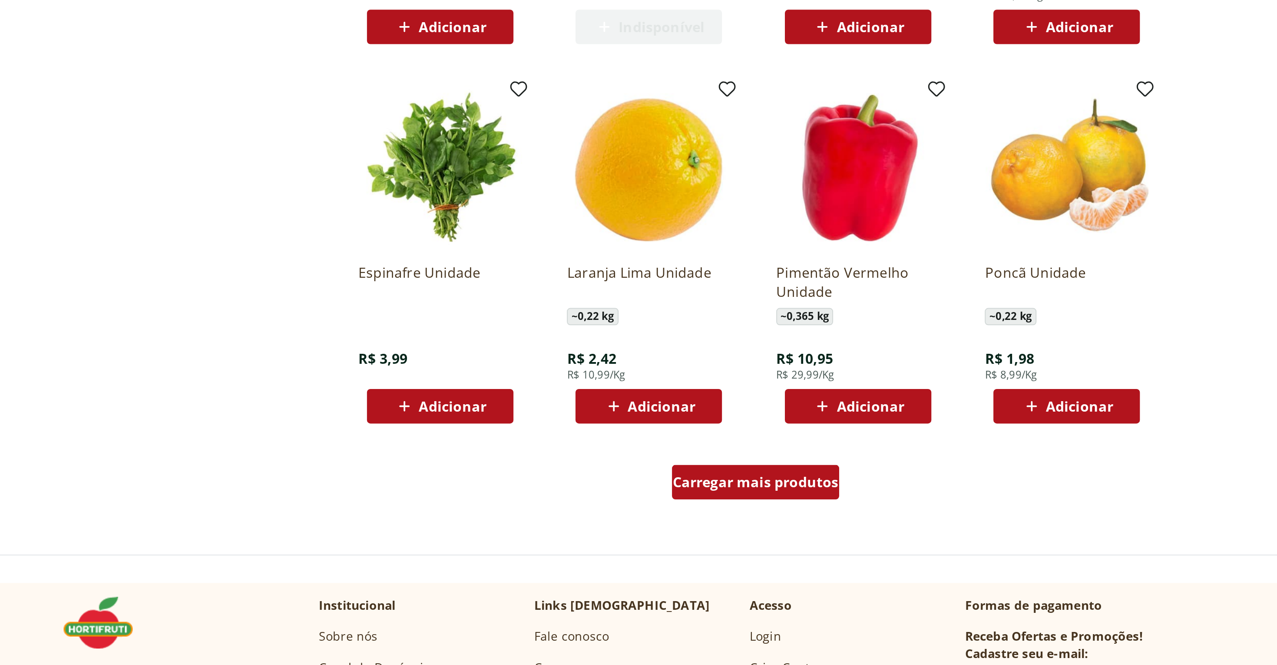
click at [727, 569] on span "Carregar mais produtos" at bounding box center [710, 572] width 84 height 7
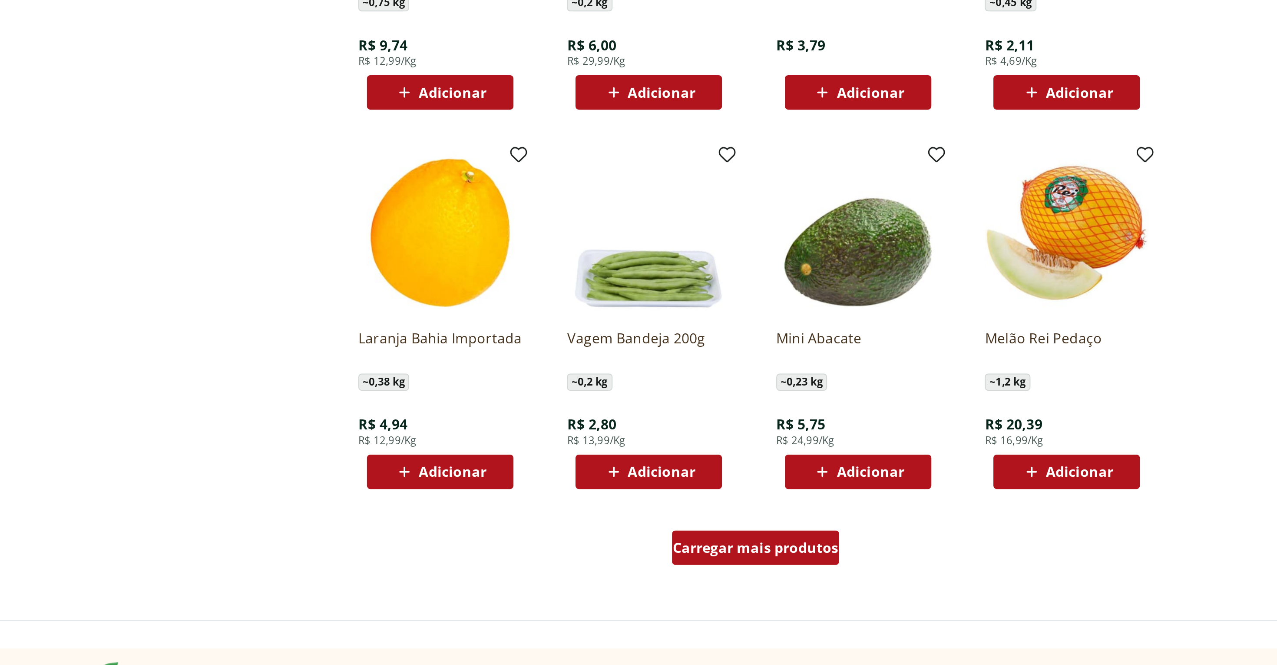
scroll to position [2394, 0]
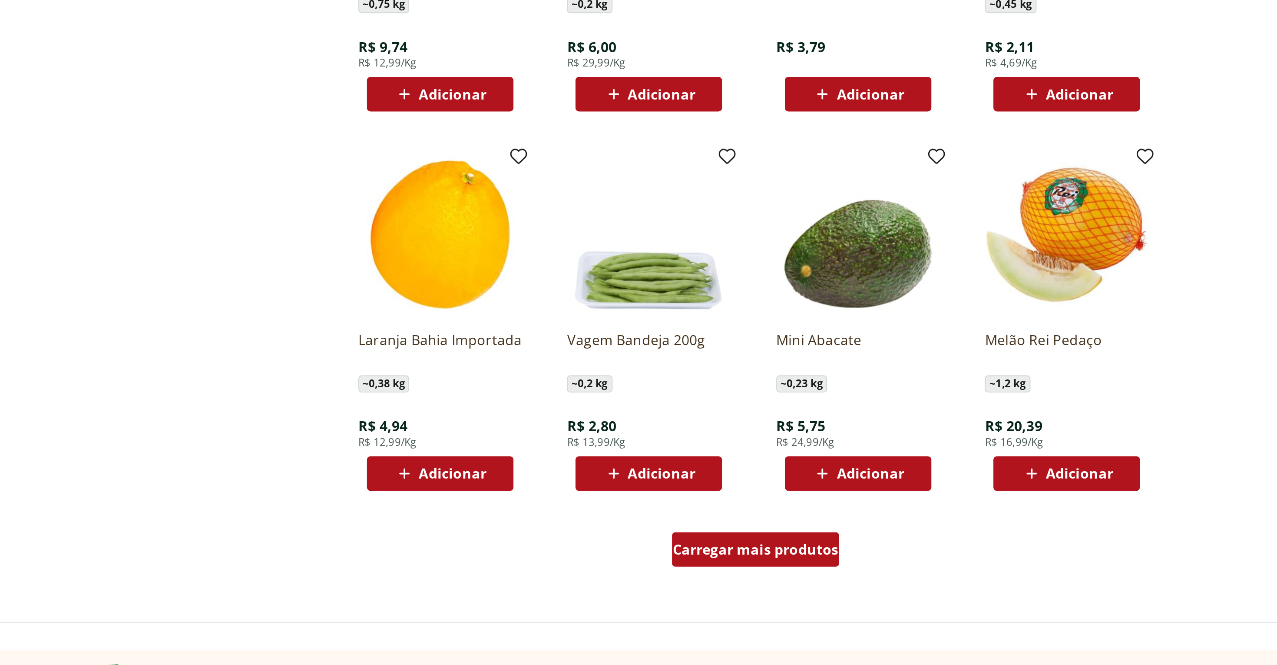
click at [720, 607] on span "Carregar mais produtos" at bounding box center [710, 606] width 84 height 7
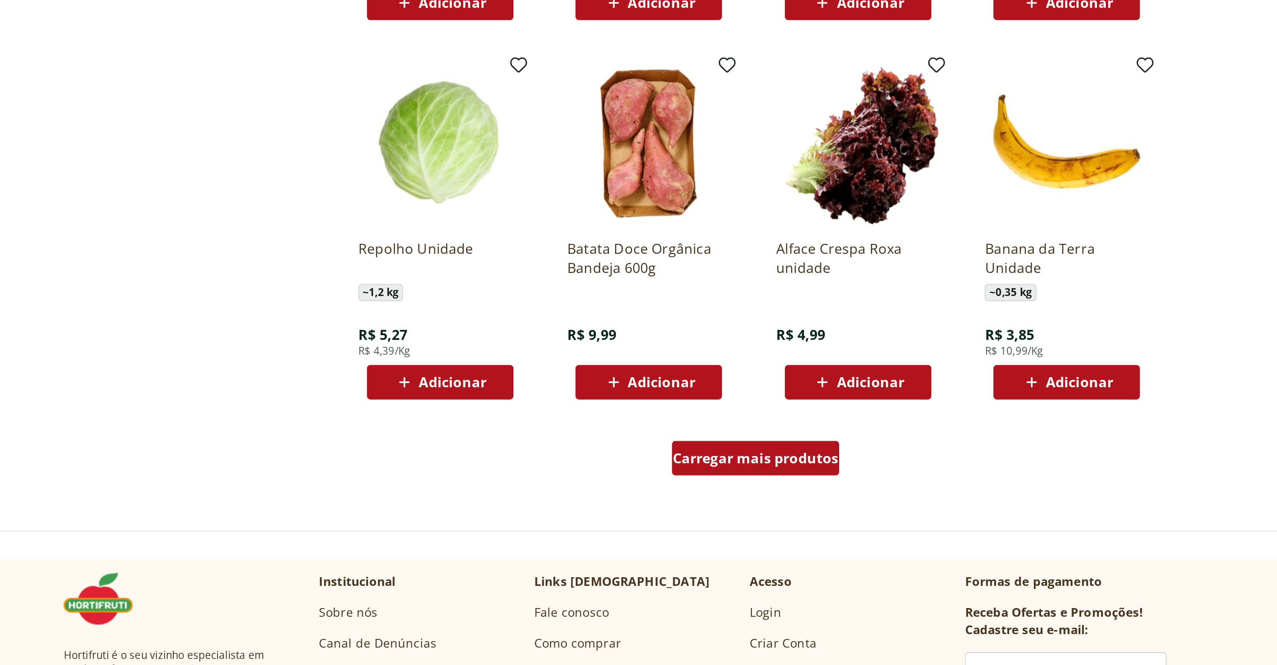
scroll to position [3043, 0]
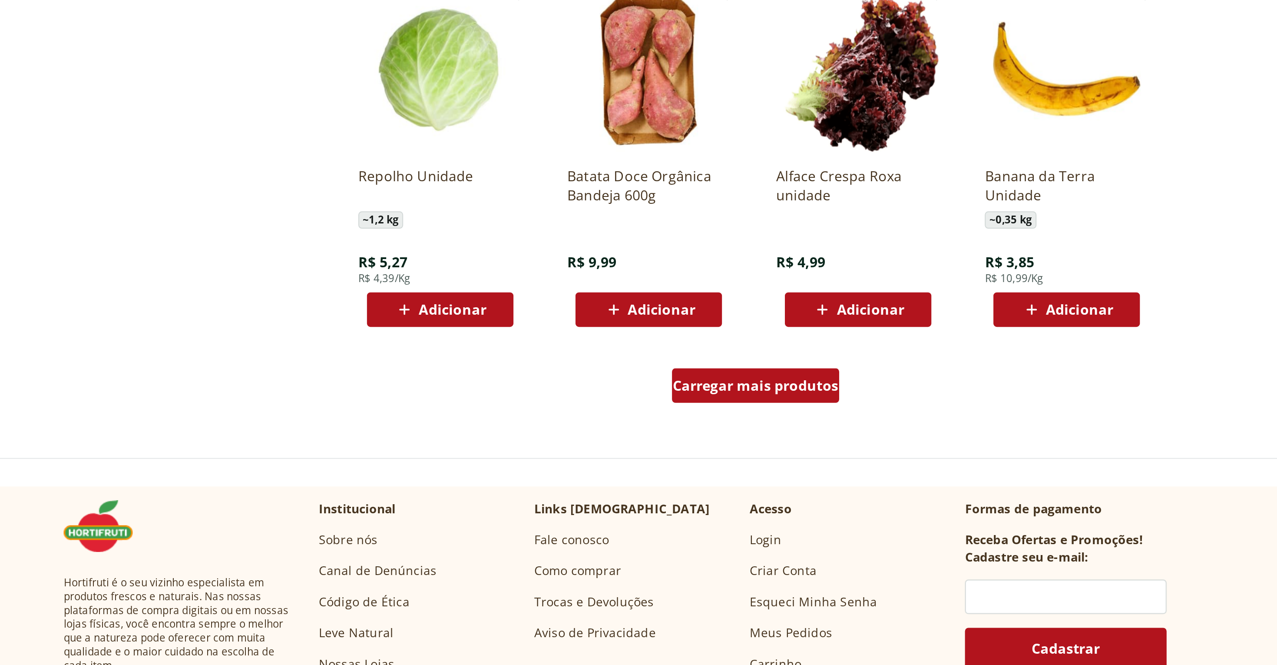
click at [709, 523] on span "Carregar mais produtos" at bounding box center [710, 523] width 84 height 7
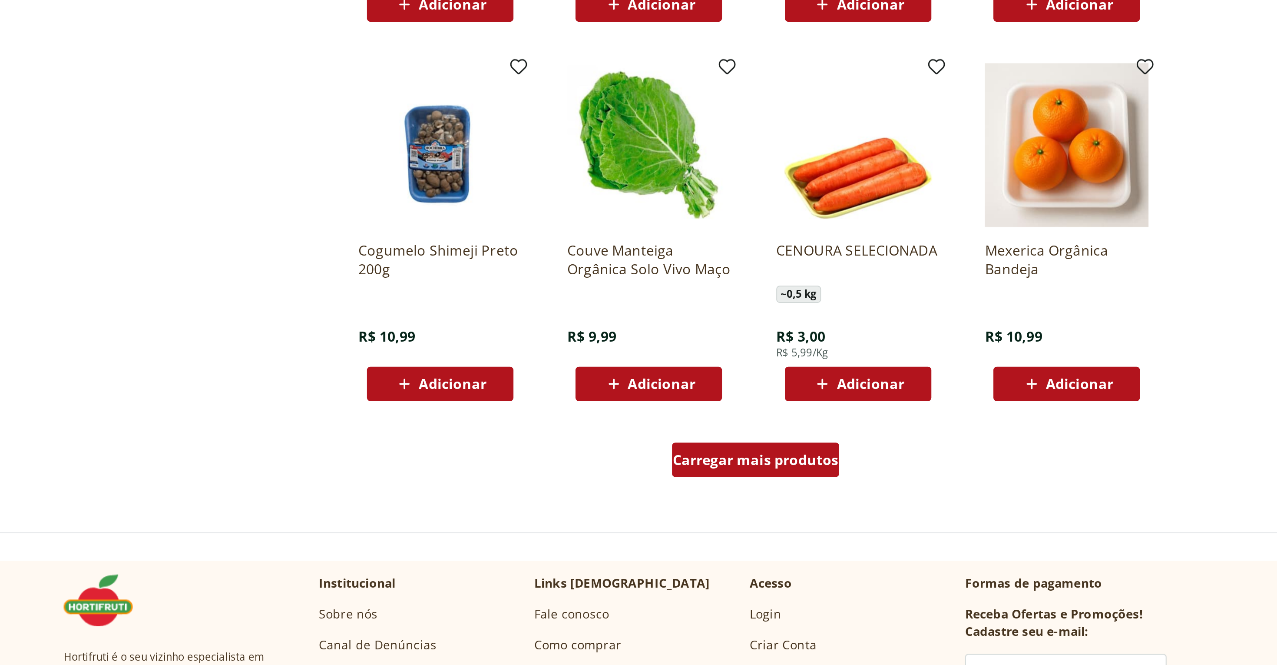
scroll to position [3573, 0]
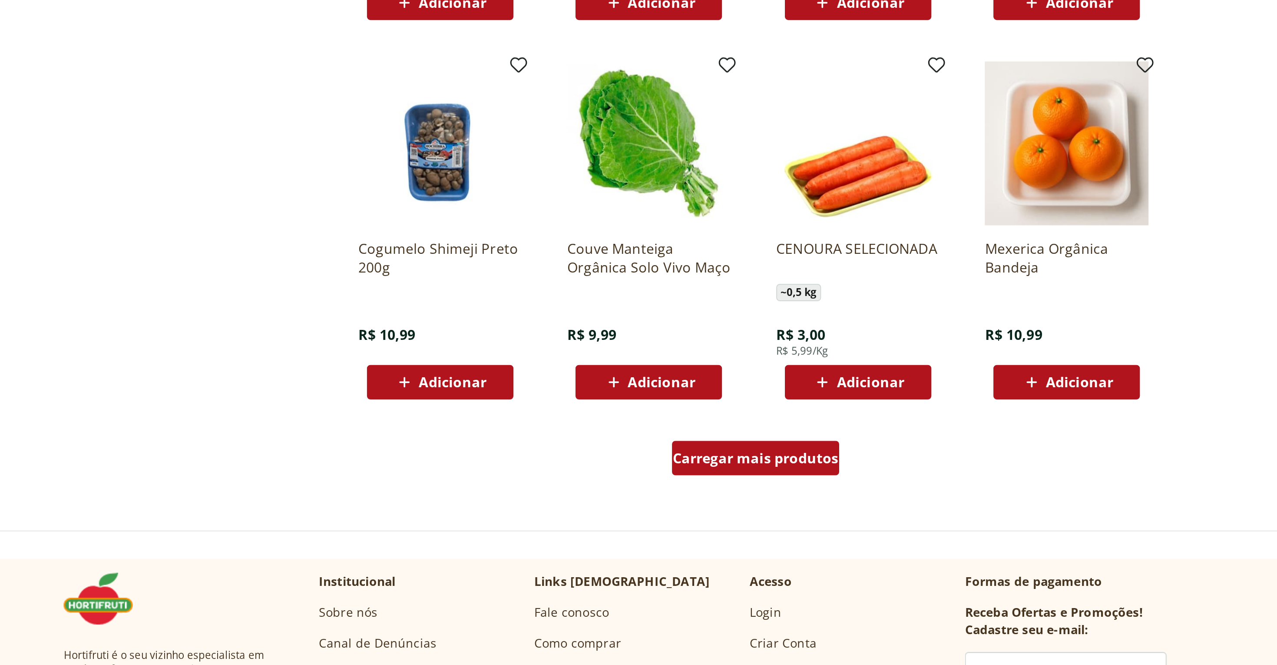
click at [717, 563] on span "Carregar mais produtos" at bounding box center [710, 560] width 84 height 7
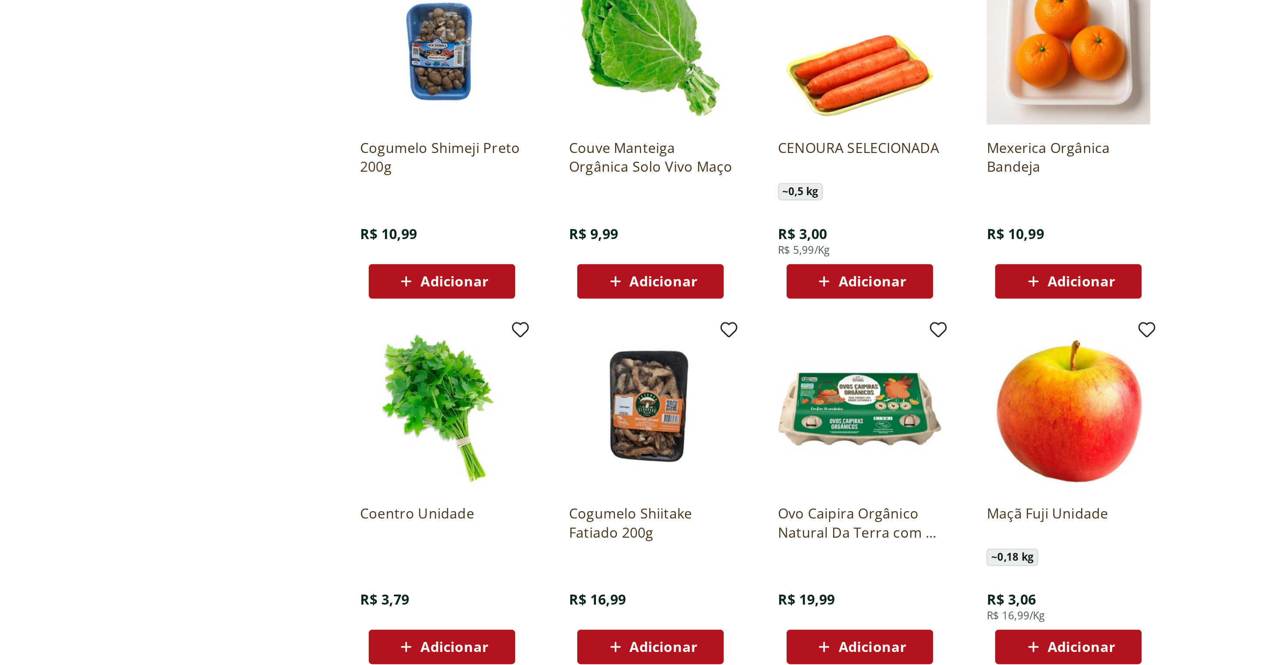
scroll to position [3626, 0]
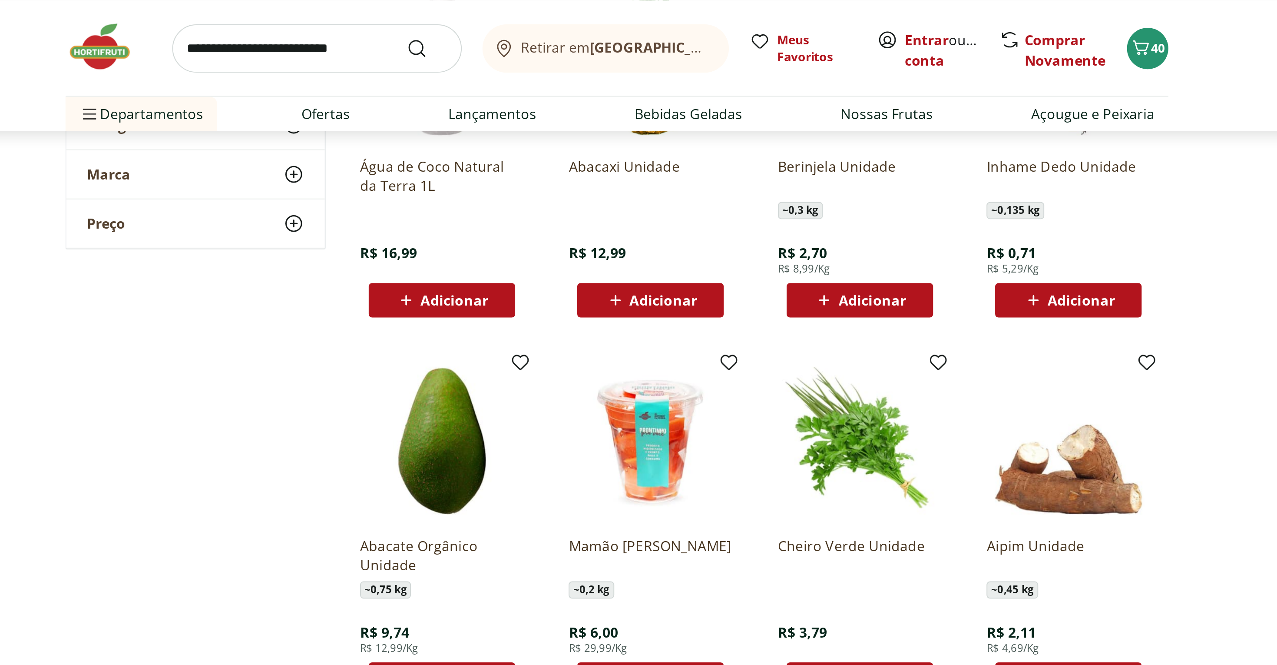
scroll to position [2389, 0]
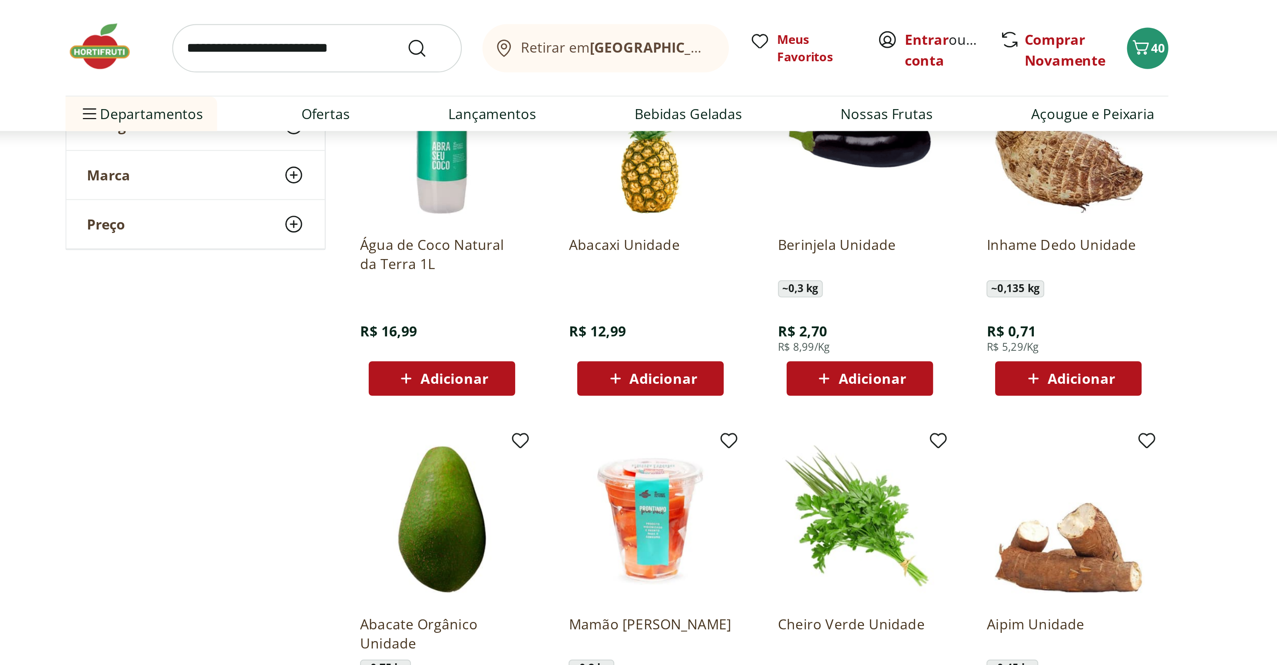
click at [378, 28] on img at bounding box center [382, 23] width 43 height 26
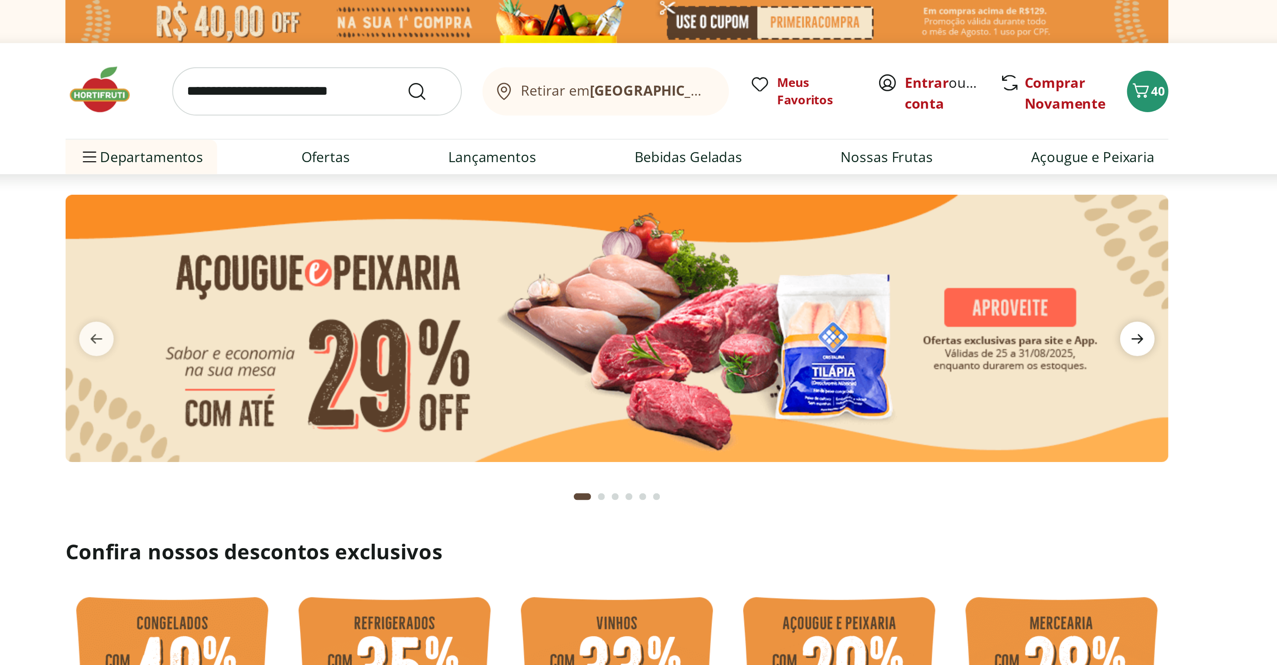
click at [904, 169] on icon "next" at bounding box center [901, 171] width 10 height 10
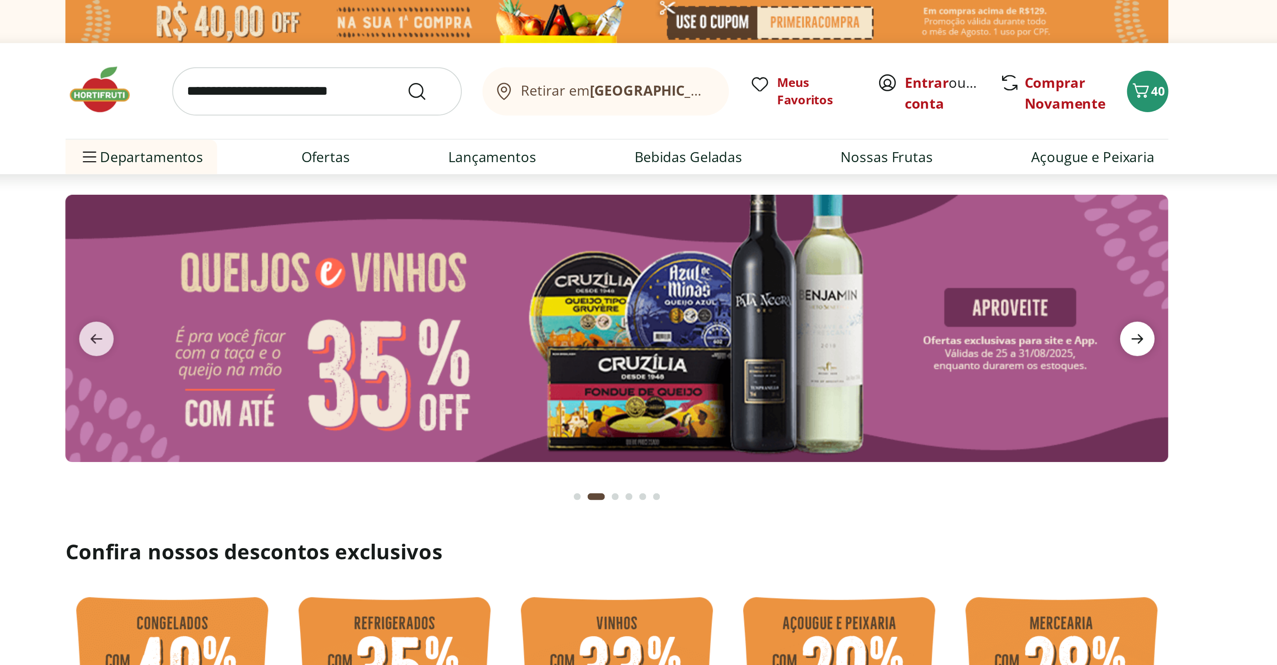
click at [904, 169] on icon "next" at bounding box center [901, 171] width 10 height 10
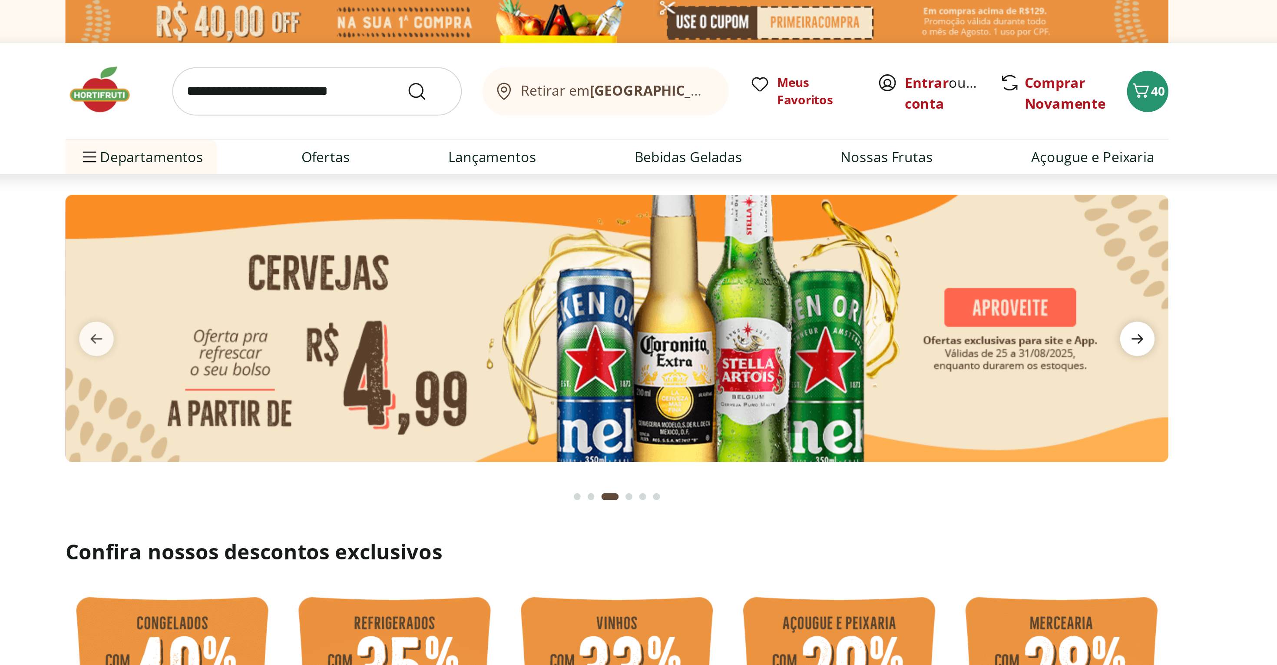
click at [904, 169] on icon "next" at bounding box center [901, 171] width 10 height 10
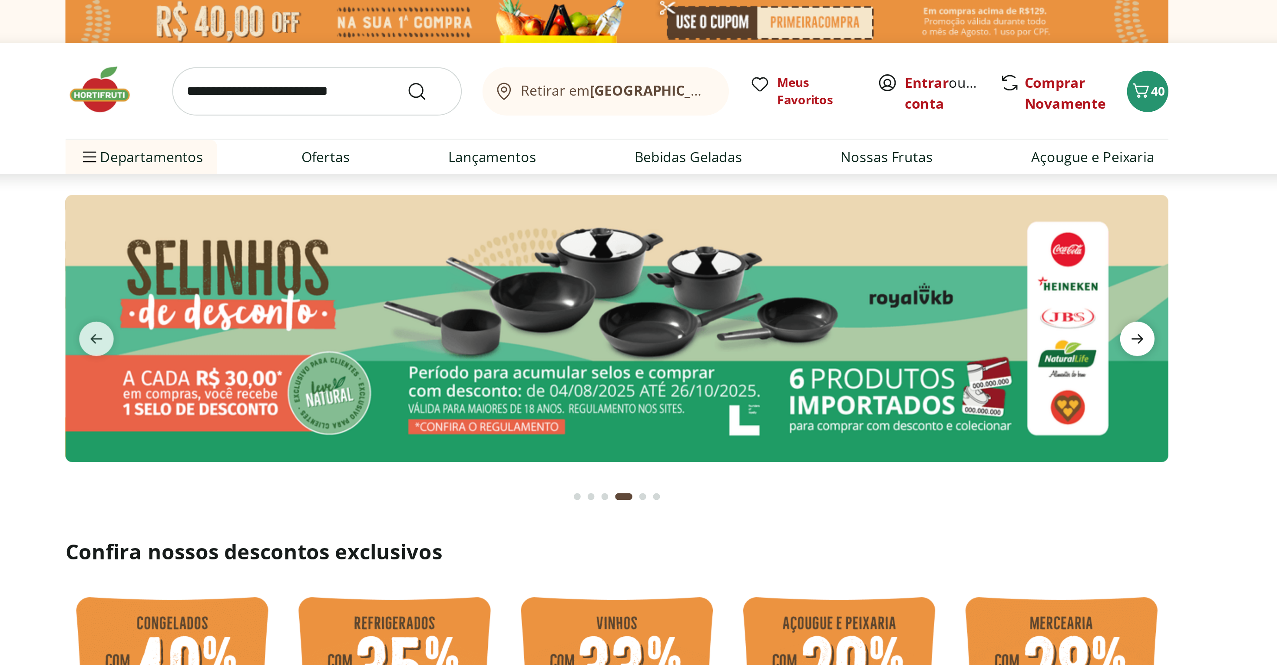
click at [904, 169] on icon "next" at bounding box center [901, 171] width 10 height 10
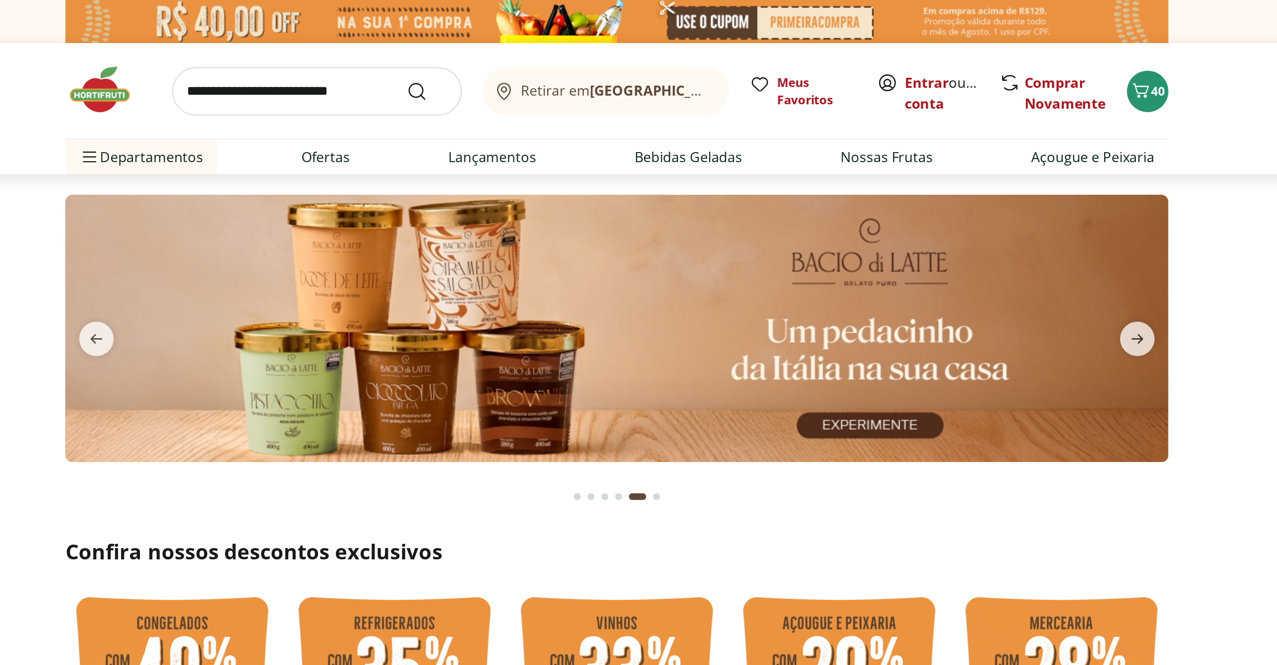
click at [722, 176] on img at bounding box center [639, 165] width 556 height 135
select select "**********"
